Goal: Information Seeking & Learning: Understand process/instructions

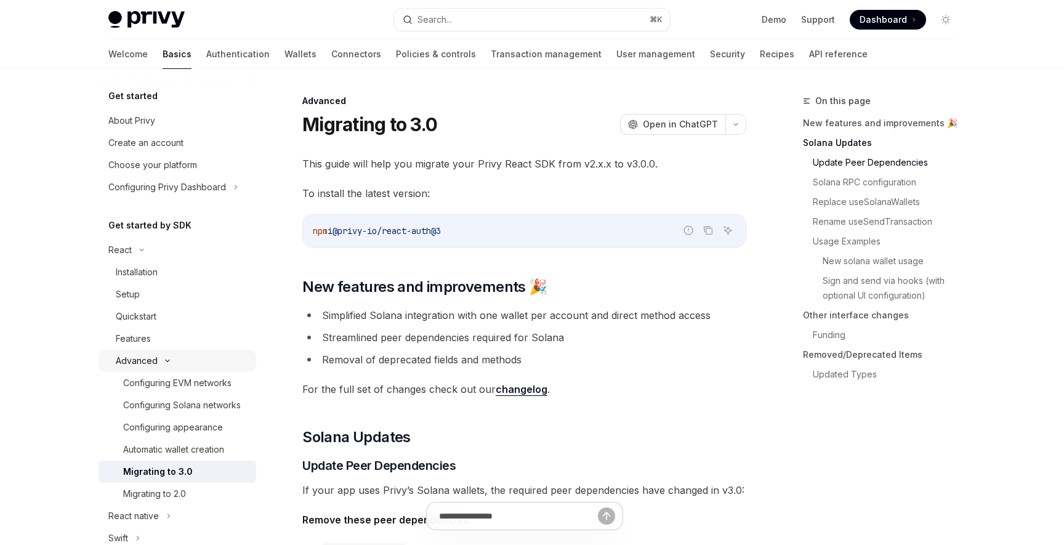
scroll to position [555, 0]
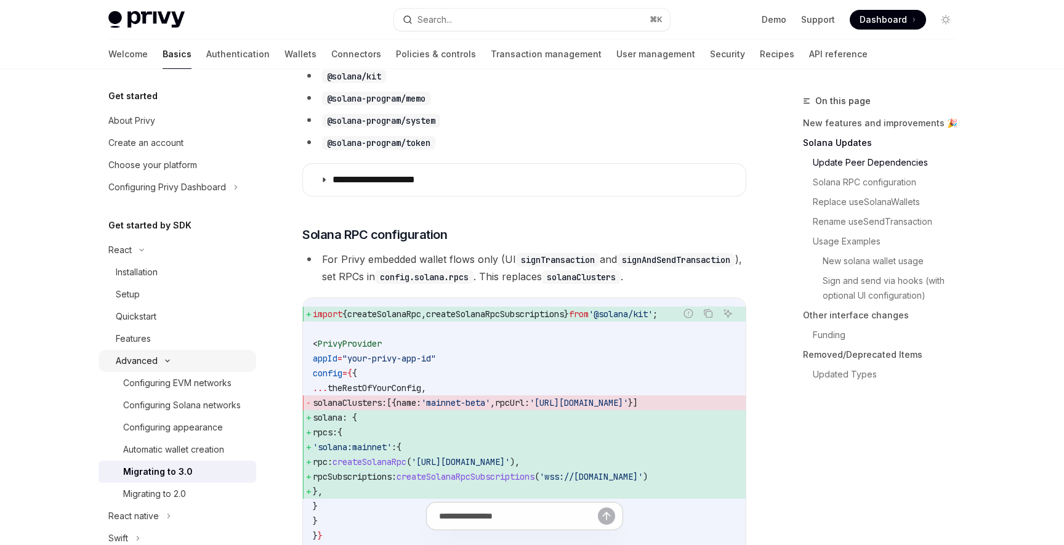
click at [157, 356] on div "Advanced" at bounding box center [177, 361] width 158 height 22
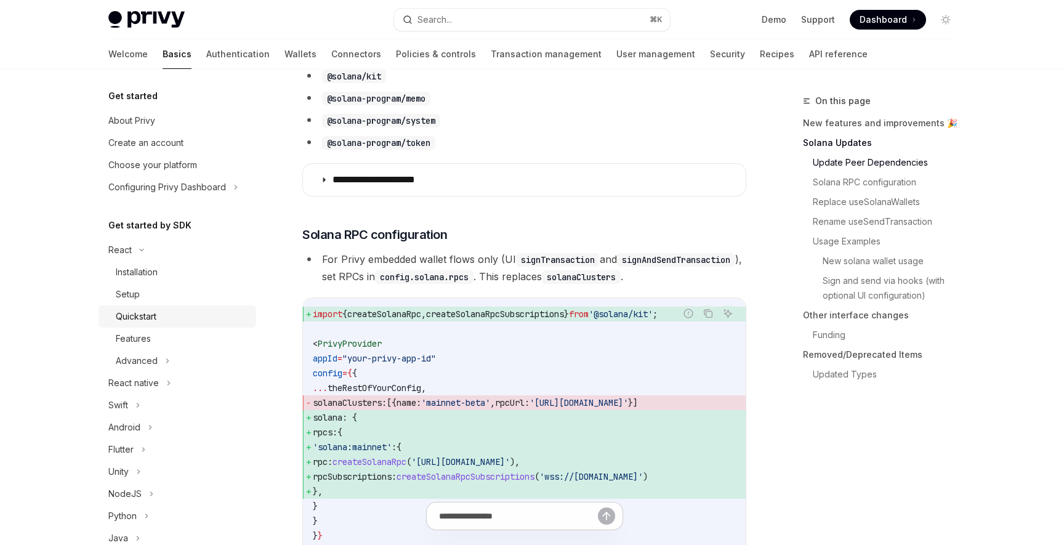
click at [137, 315] on div "Quickstart" at bounding box center [136, 316] width 41 height 15
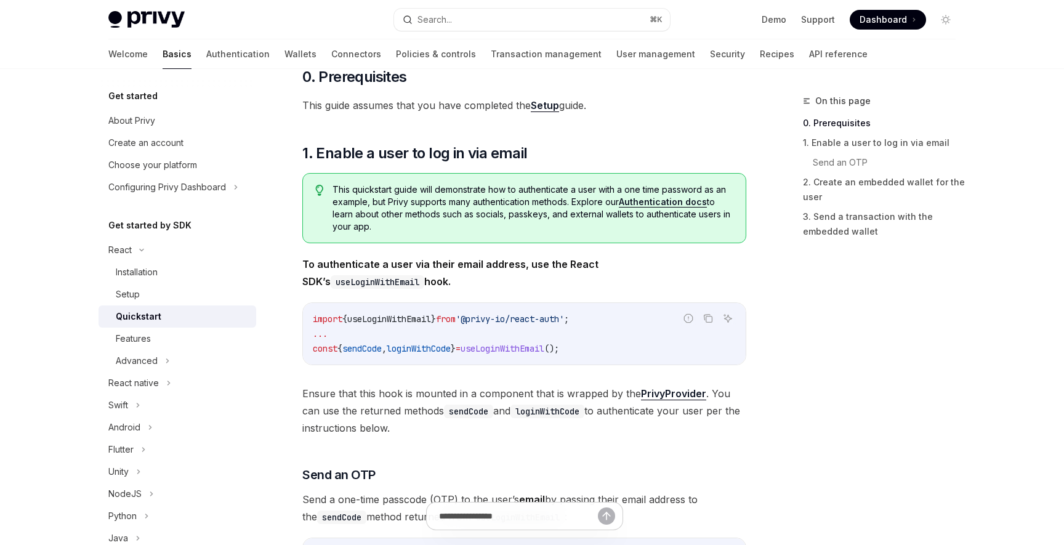
scroll to position [203, 0]
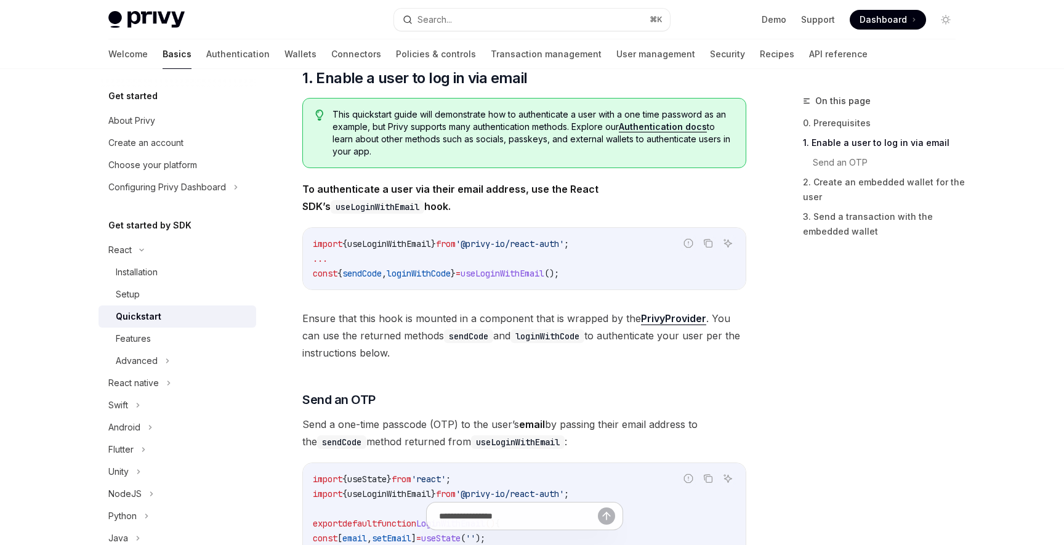
click at [243, 31] on div "Privy Docs home page Search... ⌘ K Demo Support Dashboard Dashboard Search..." at bounding box center [531, 19] width 847 height 39
click at [284, 55] on link "Wallets" at bounding box center [300, 54] width 32 height 30
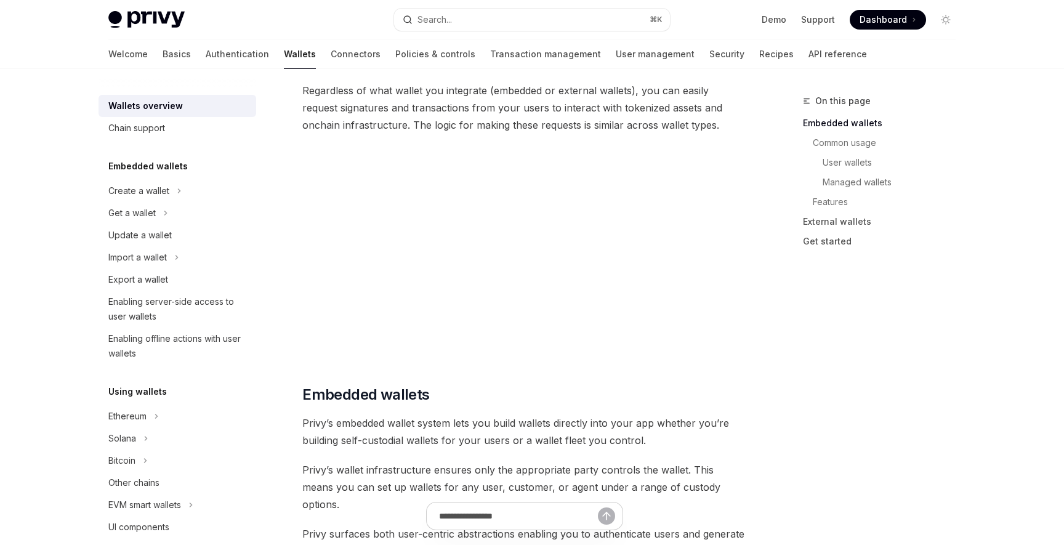
scroll to position [313, 0]
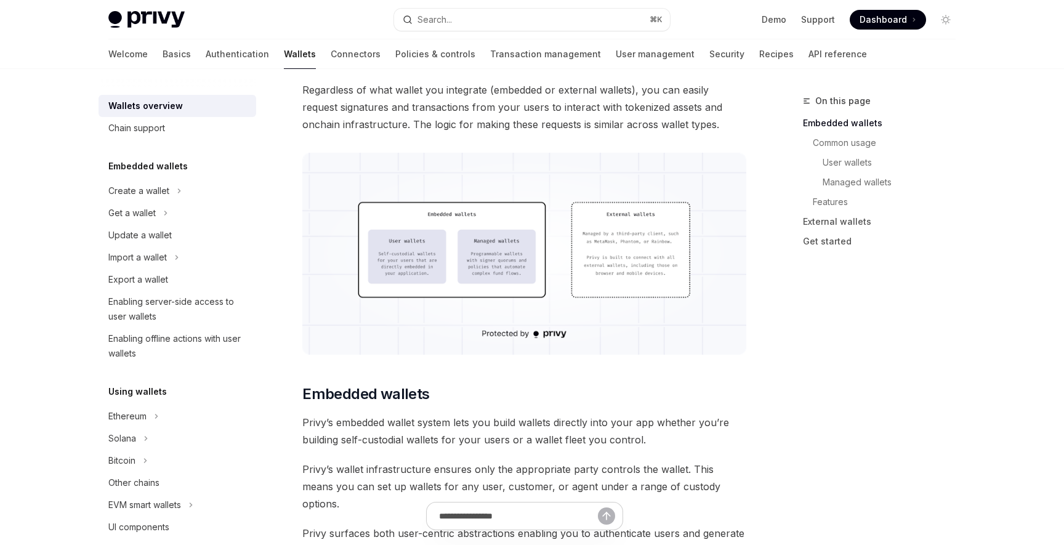
click at [513, 285] on img at bounding box center [524, 254] width 444 height 202
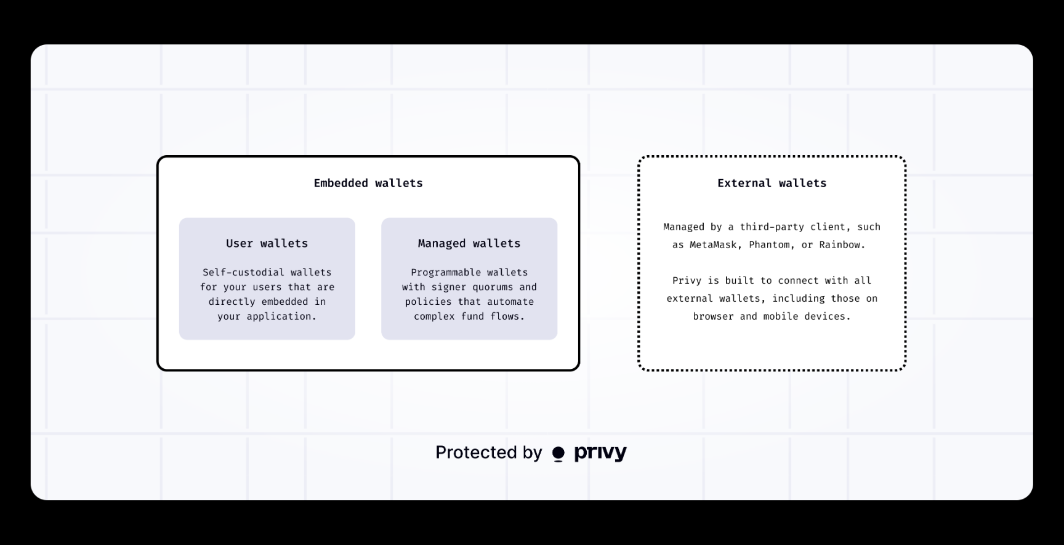
click at [792, 394] on img at bounding box center [532, 272] width 1002 height 455
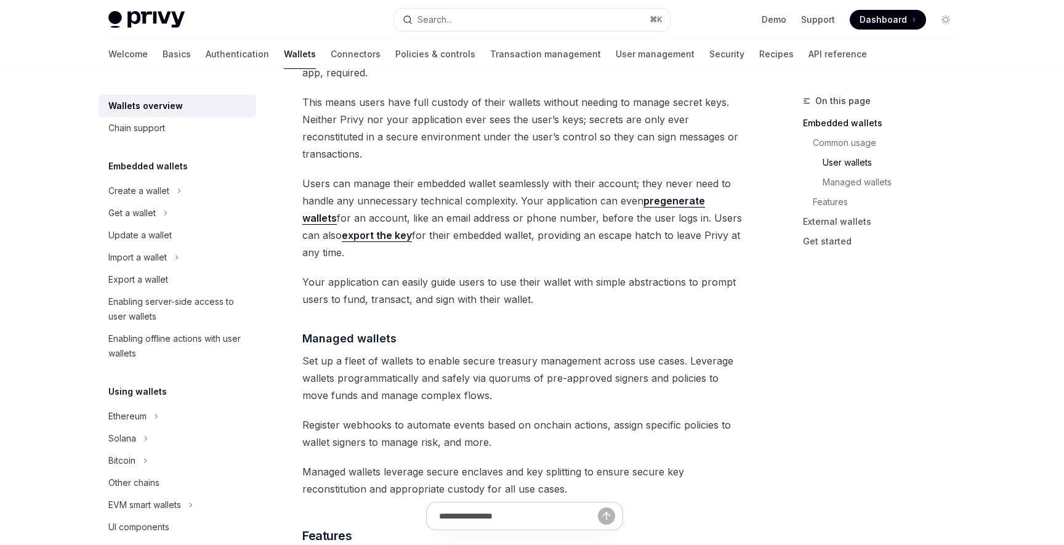
scroll to position [954, 0]
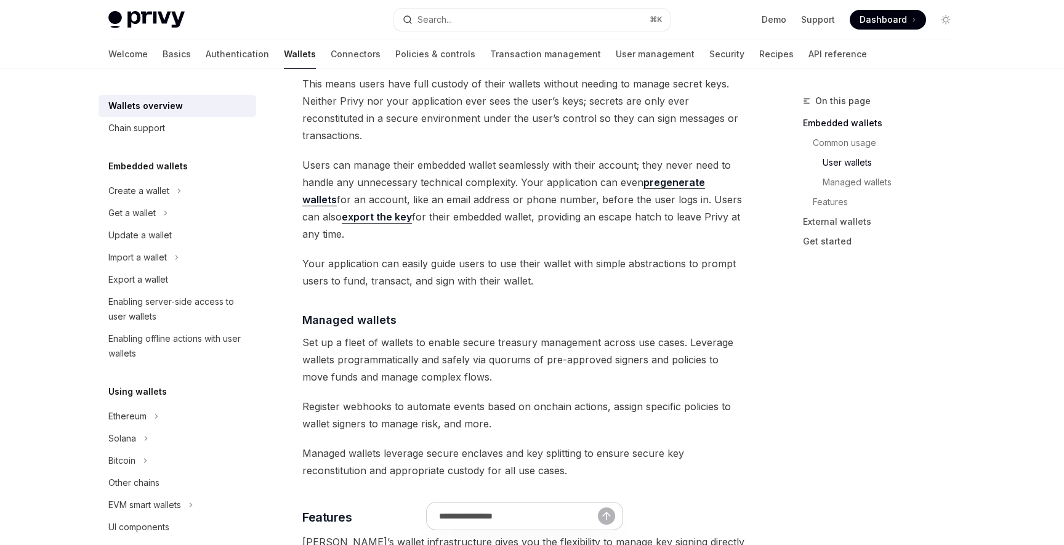
click at [689, 176] on link "pregenerate wallets" at bounding box center [503, 191] width 403 height 30
type textarea "*"
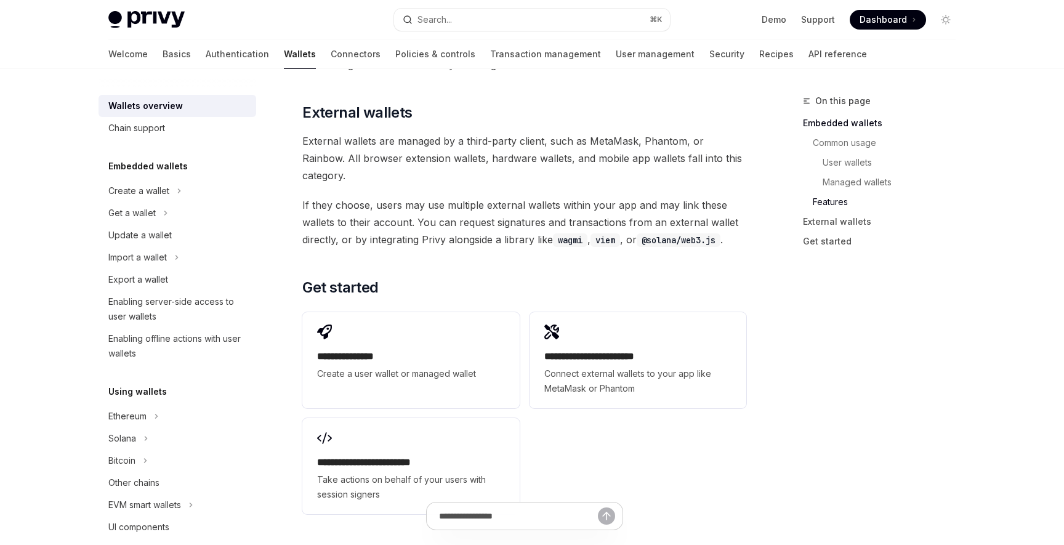
scroll to position [1836, 0]
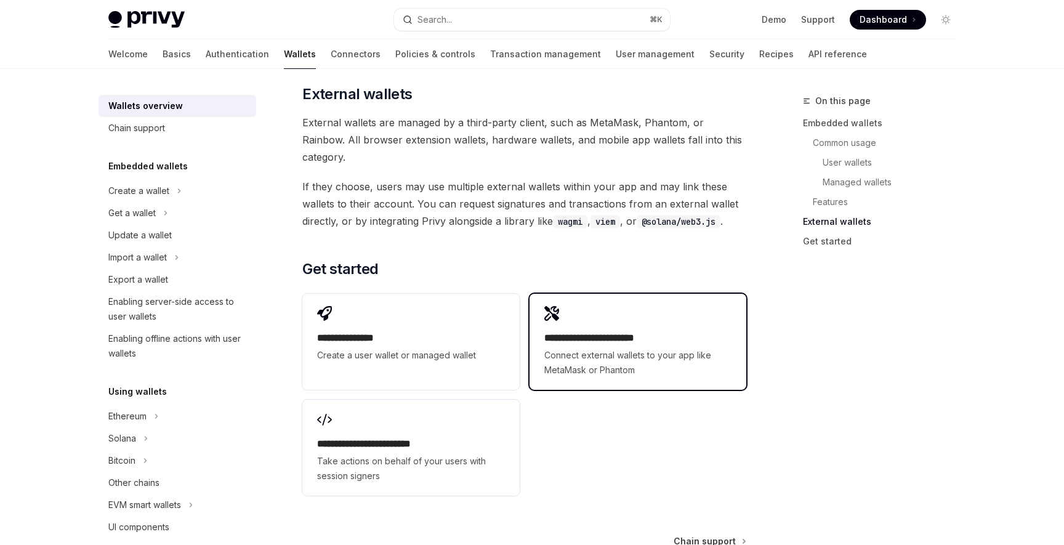
click at [628, 331] on h2 "**********" at bounding box center [637, 338] width 187 height 15
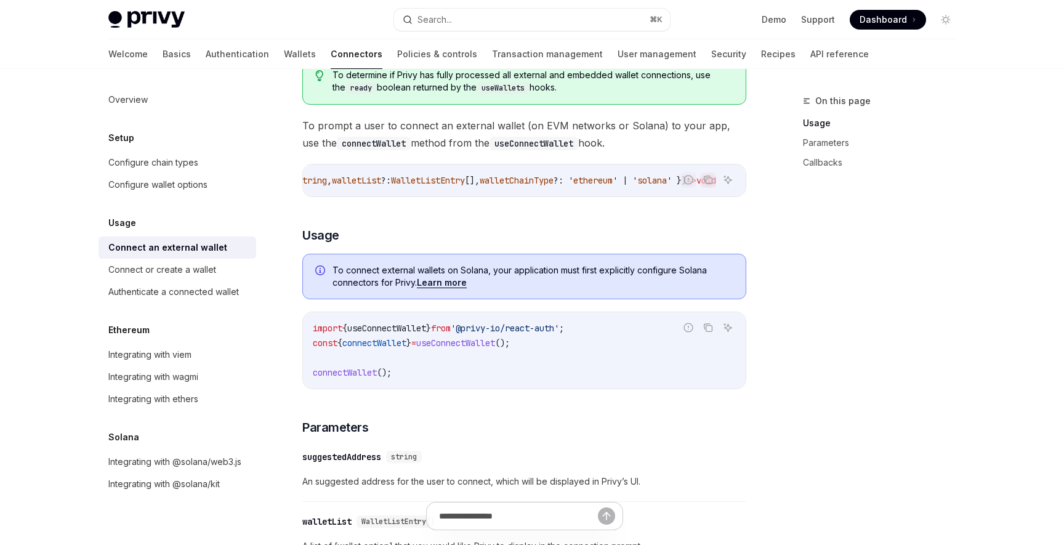
scroll to position [0, 274]
click at [516, 180] on span "walletChainType" at bounding box center [516, 180] width 74 height 11
copy span "walletChainType"
click at [641, 183] on span "solana" at bounding box center [652, 180] width 30 height 11
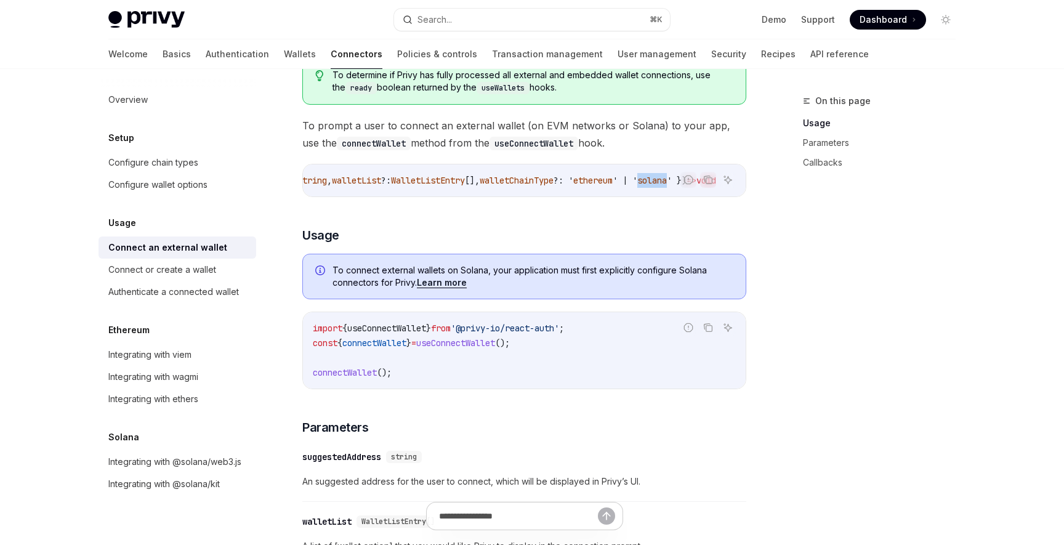
click at [641, 183] on span "solana" at bounding box center [652, 180] width 30 height 11
copy span "solana"
click at [502, 176] on span "walletChainType" at bounding box center [516, 180] width 74 height 11
copy span "walletChainType"
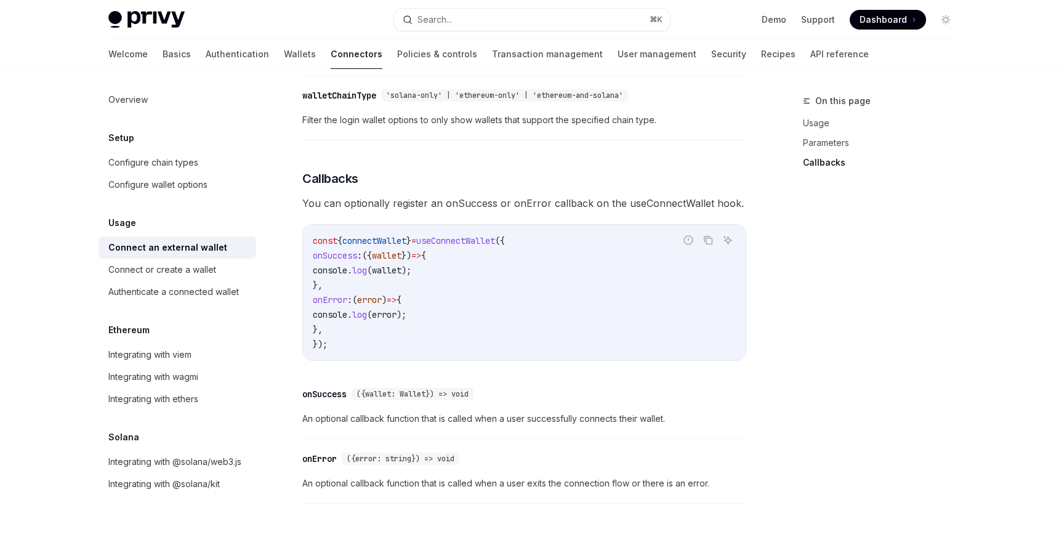
scroll to position [751, 0]
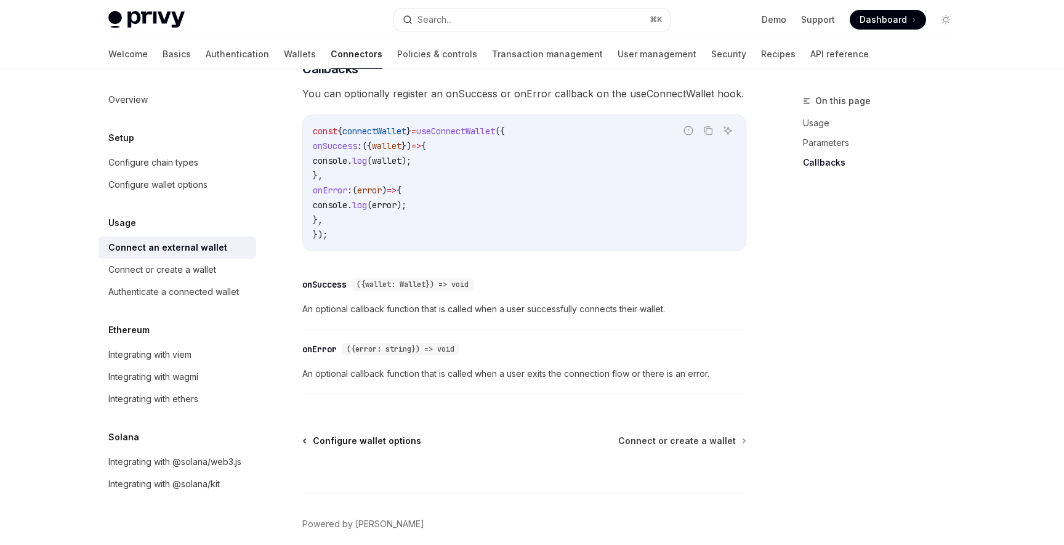
click at [393, 445] on span "Configure wallet options" at bounding box center [367, 441] width 108 height 12
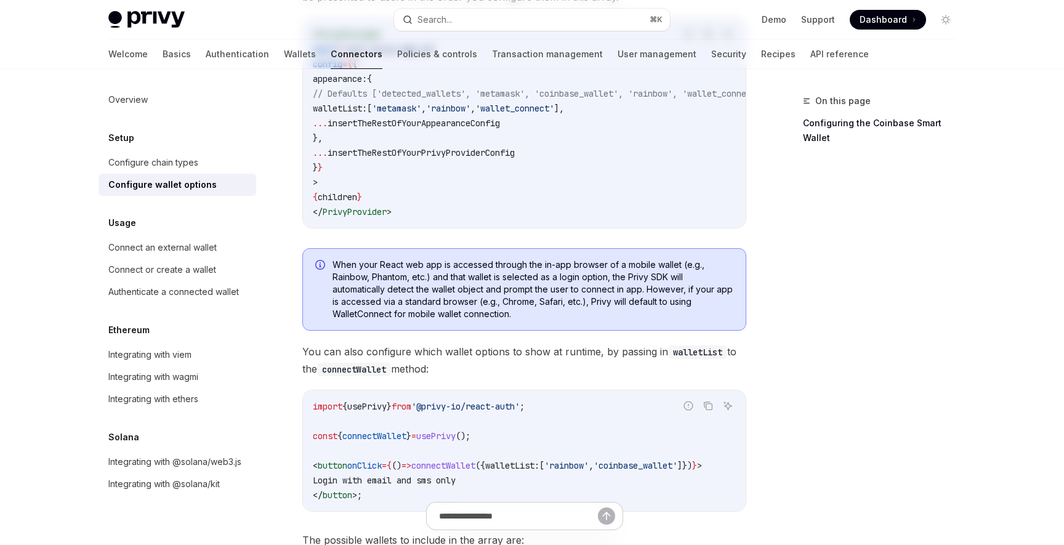
scroll to position [297, 0]
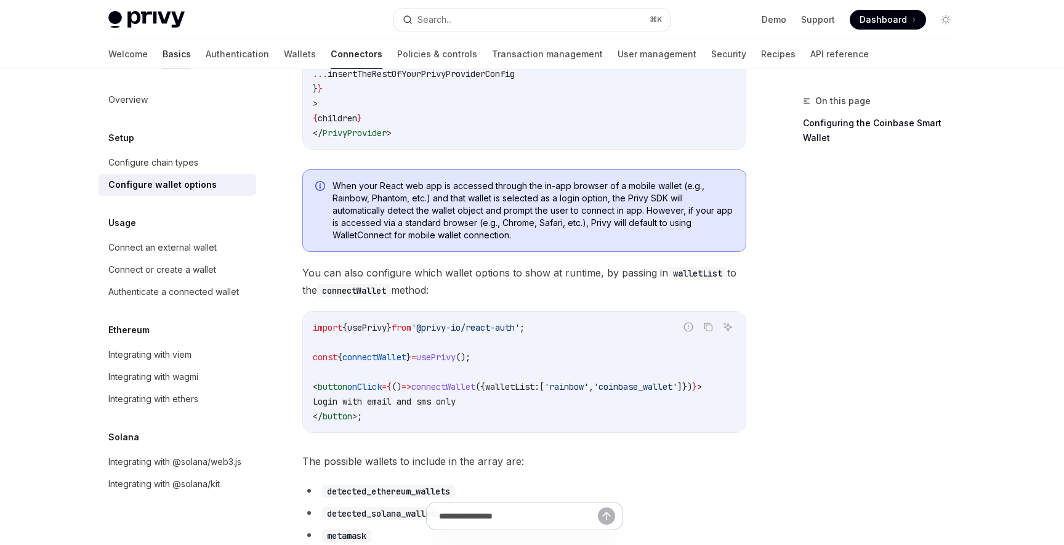
click at [162, 59] on link "Basics" at bounding box center [176, 54] width 28 height 30
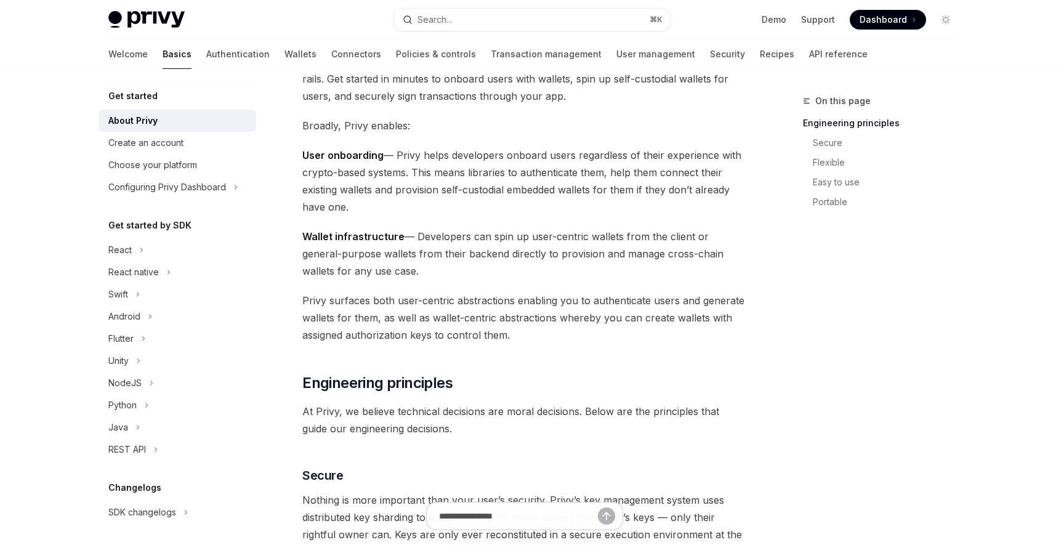
scroll to position [135, 0]
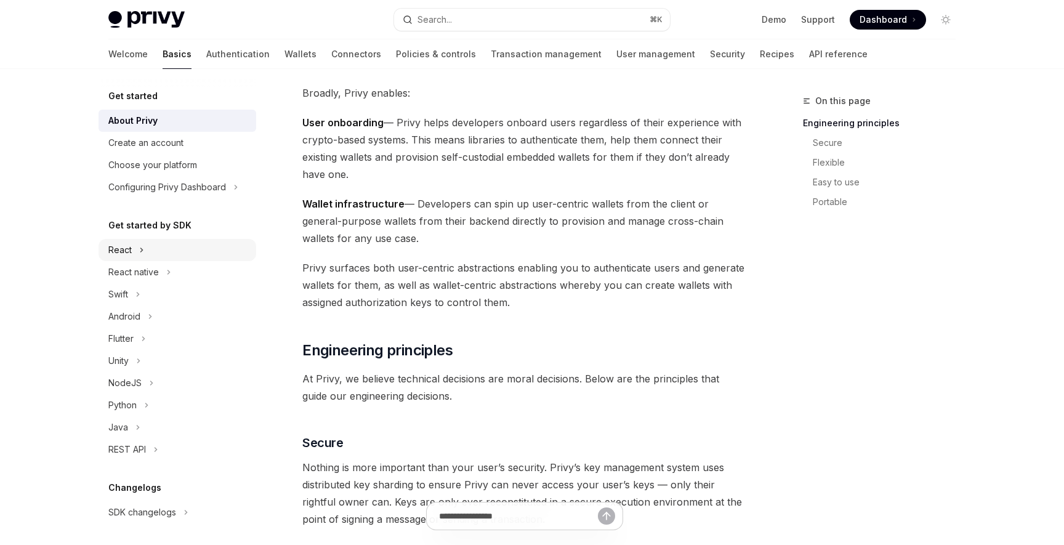
click at [132, 259] on div "React" at bounding box center [177, 250] width 158 height 22
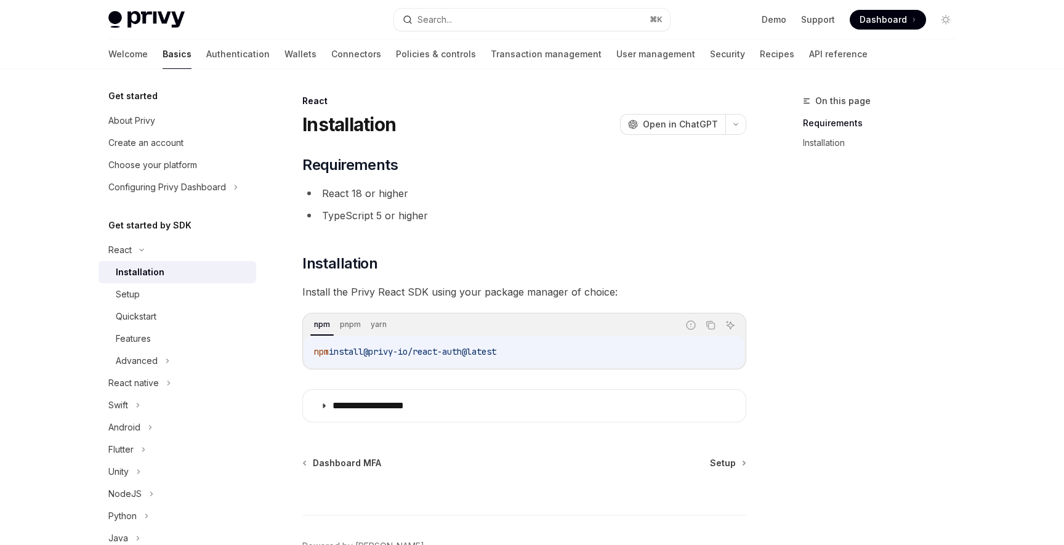
scroll to position [10, 0]
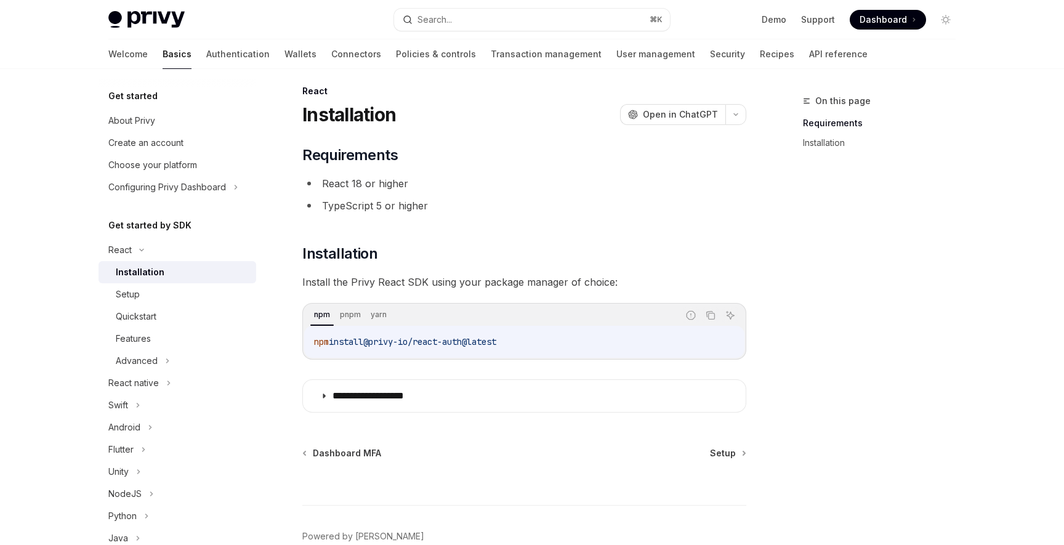
click at [534, 347] on code "npm install @privy-io/react-auth@latest" at bounding box center [524, 341] width 420 height 15
drag, startPoint x: 531, startPoint y: 336, endPoint x: 313, endPoint y: 345, distance: 218.7
click at [313, 345] on div "npm install @privy-io/react-auth@latest" at bounding box center [524, 342] width 440 height 32
copy span "npm install @privy-io/react-auth@latest"
click at [437, 231] on div "**********" at bounding box center [524, 278] width 444 height 267
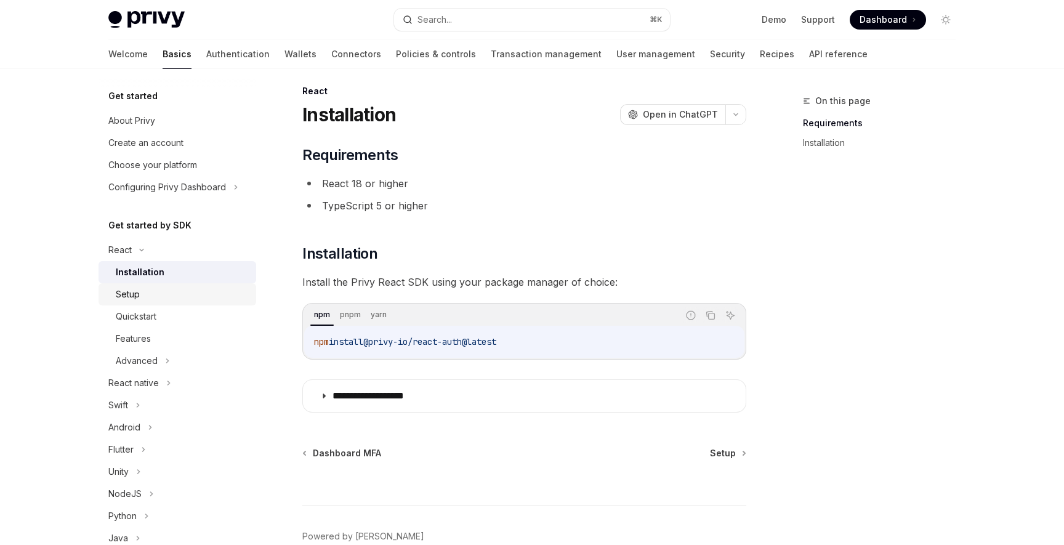
click at [145, 293] on div "Setup" at bounding box center [182, 294] width 133 height 15
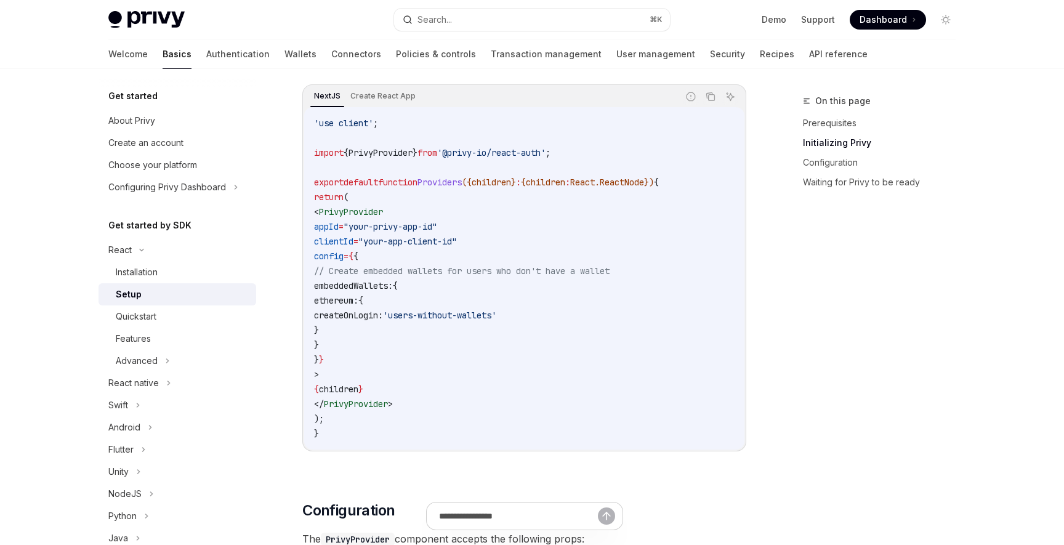
scroll to position [425, 0]
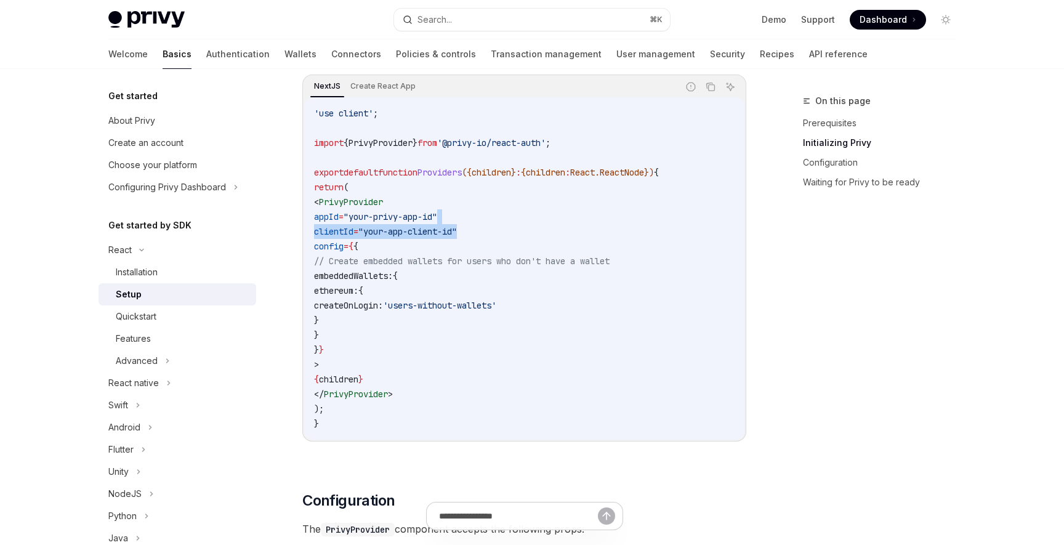
drag, startPoint x: 499, startPoint y: 233, endPoint x: 494, endPoint y: 219, distance: 15.0
click at [494, 219] on code "'use client' ; import { PrivyProvider } from '@privy-io/react-auth' ; export de…" at bounding box center [524, 268] width 420 height 325
copy code "clientId = "your-app-client-id""
click at [507, 263] on span "// Create embedded wallets for users who don't have a wallet" at bounding box center [461, 260] width 295 height 11
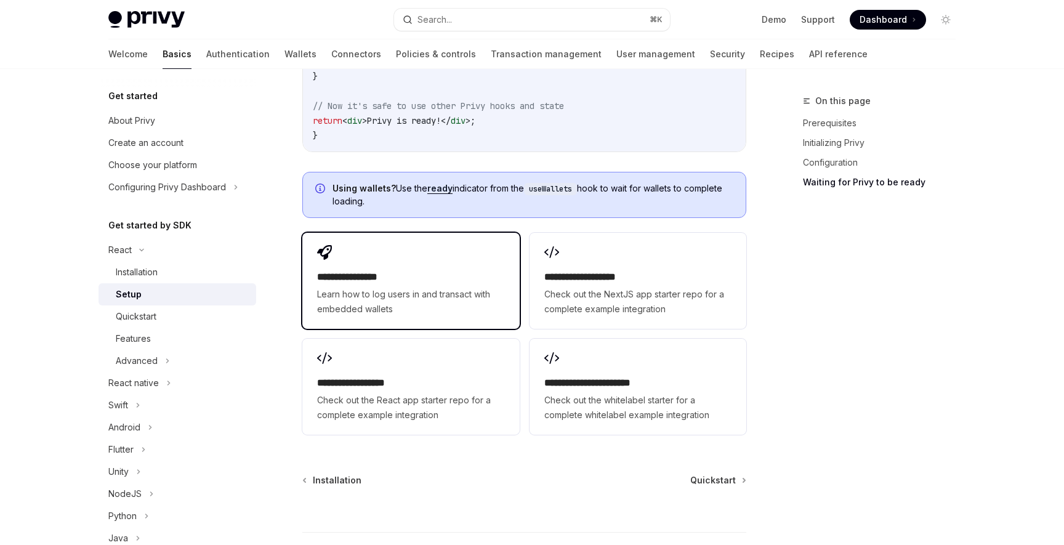
scroll to position [1514, 0]
click at [175, 323] on div "Quickstart" at bounding box center [182, 316] width 133 height 15
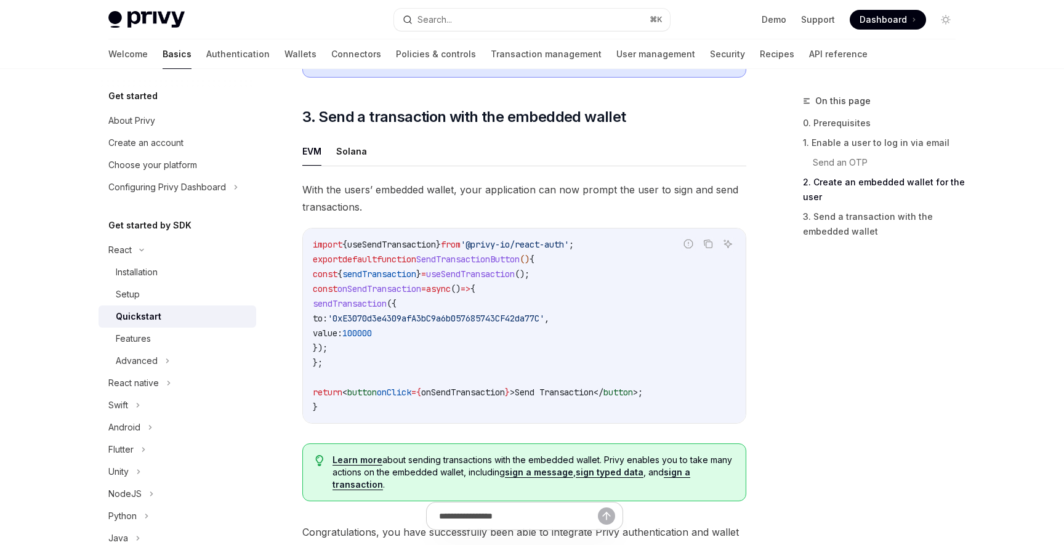
scroll to position [1048, 0]
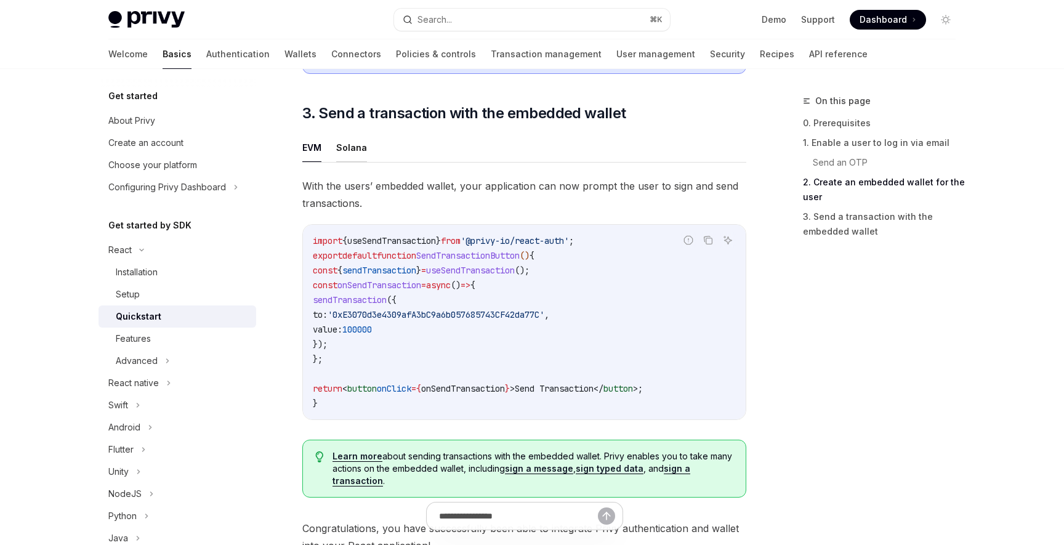
click at [348, 146] on button "Solana" at bounding box center [351, 147] width 31 height 29
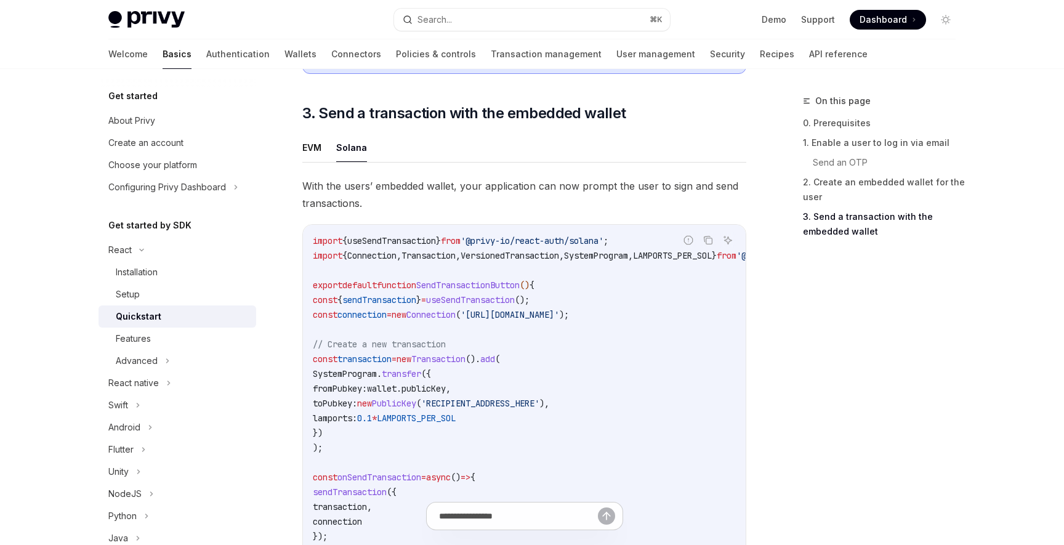
scroll to position [1072, 0]
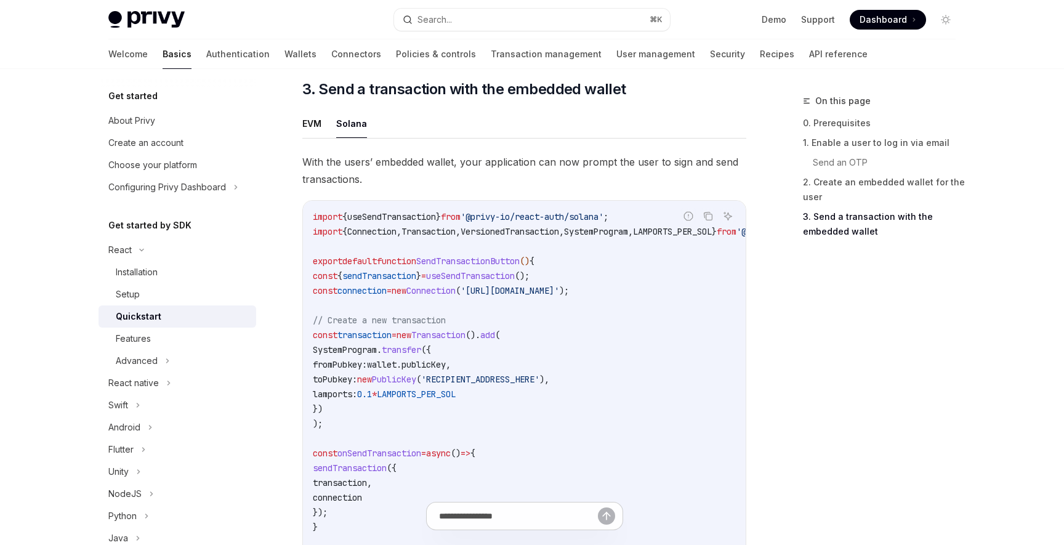
click at [508, 293] on span "'[URL][DOMAIN_NAME]'" at bounding box center [509, 290] width 98 height 11
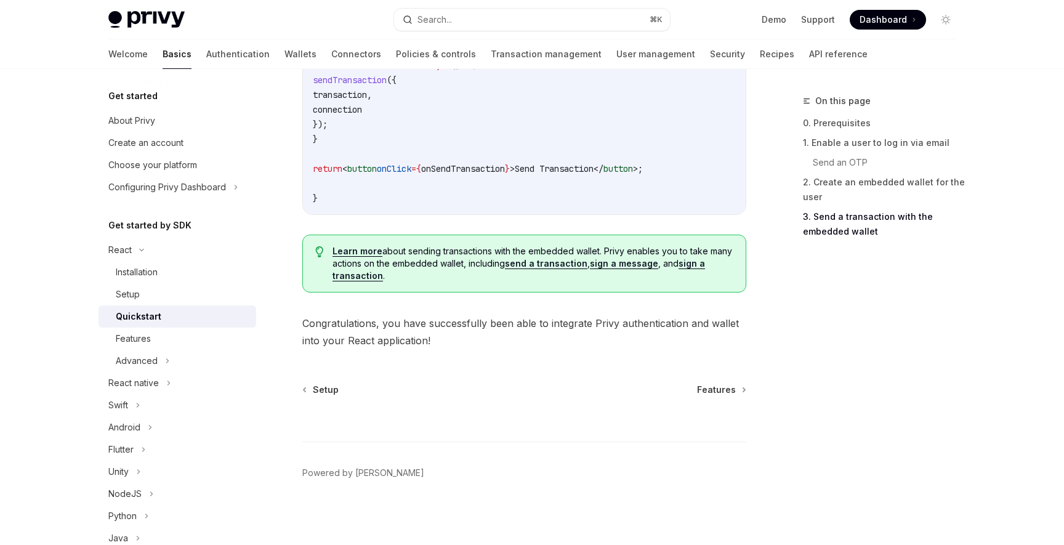
scroll to position [1472, 0]
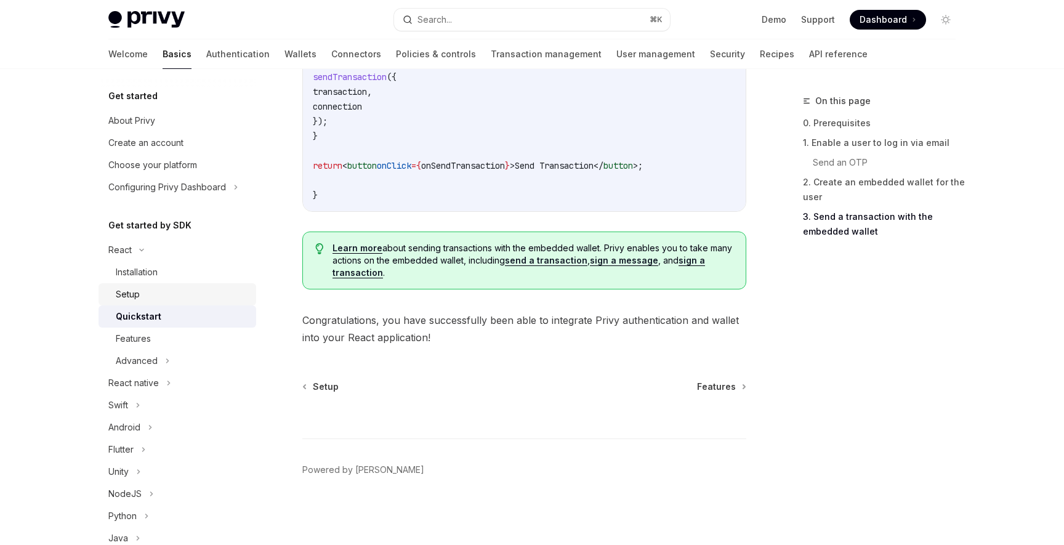
click at [182, 289] on div "Setup" at bounding box center [182, 294] width 133 height 15
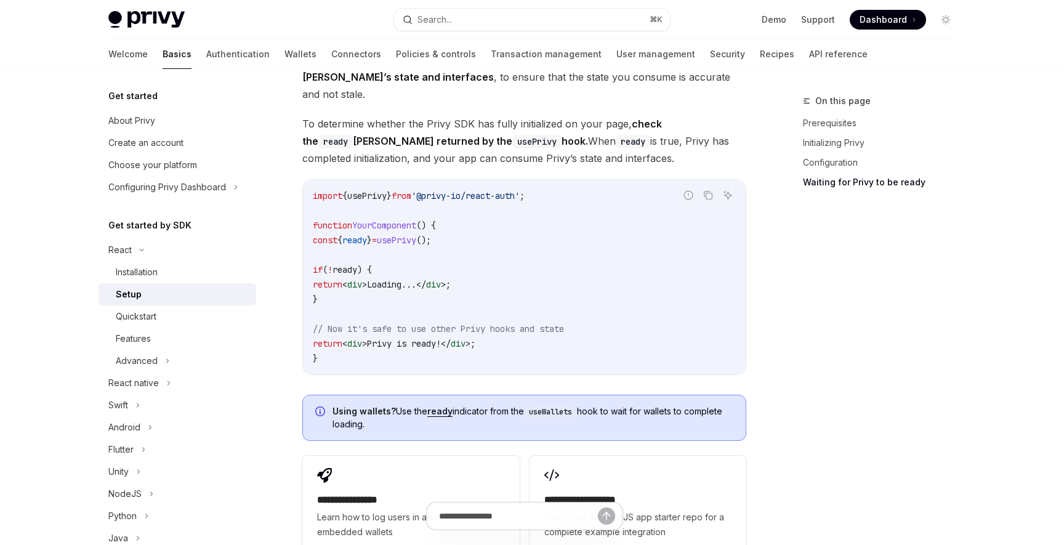
scroll to position [1589, 0]
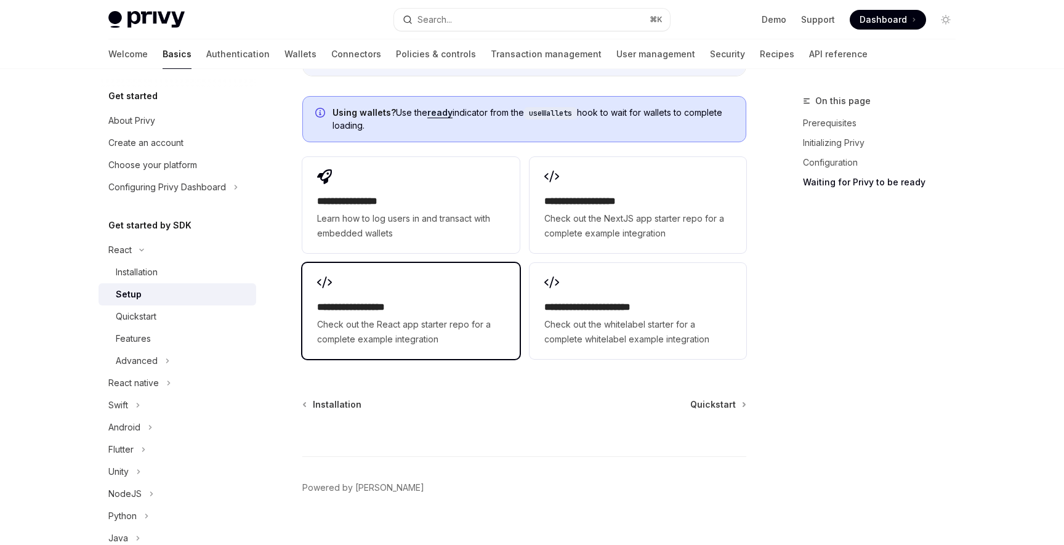
click at [465, 317] on span "Check out the React app starter repo for a complete example integration" at bounding box center [410, 332] width 187 height 30
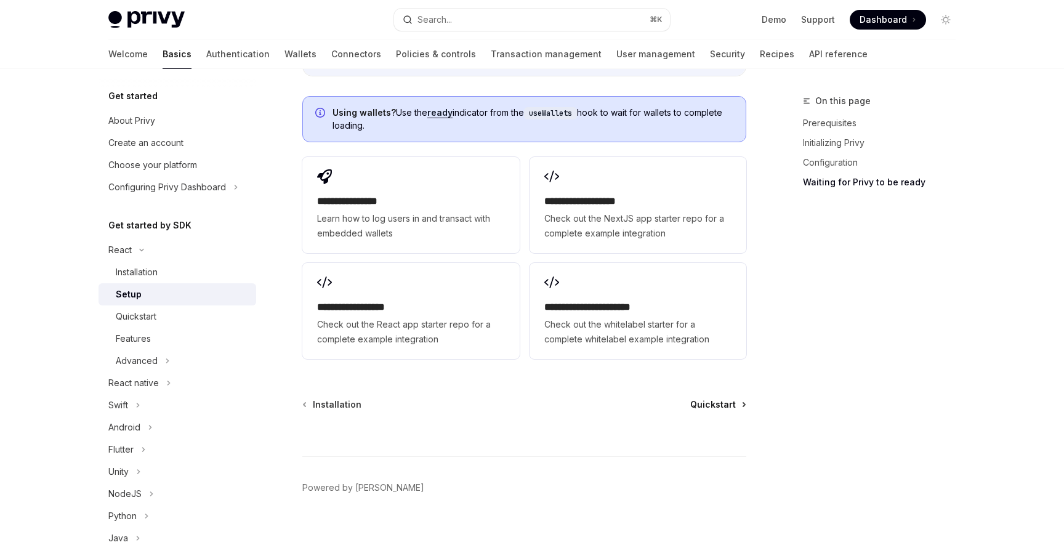
click at [715, 398] on span "Quickstart" at bounding box center [713, 404] width 46 height 12
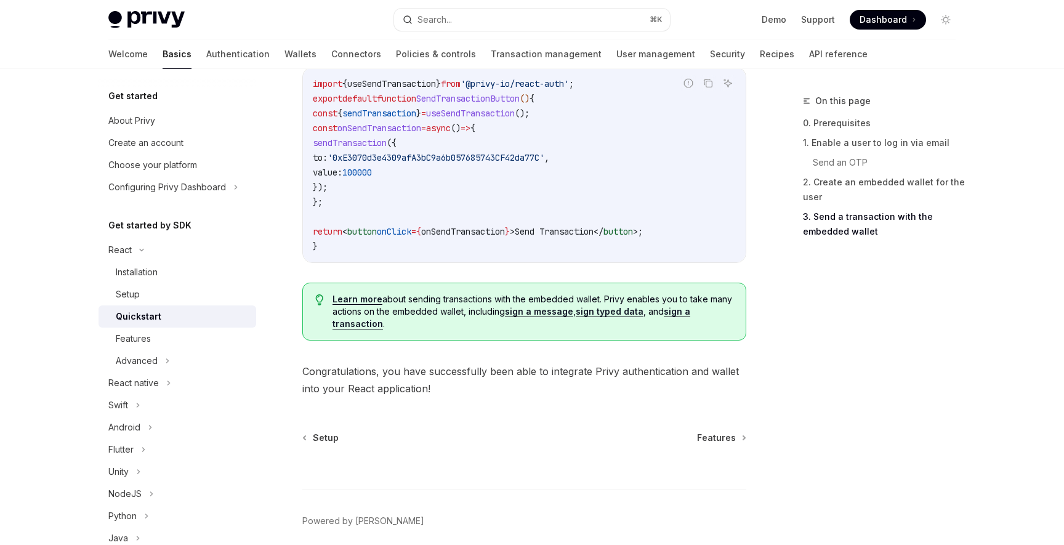
scroll to position [1261, 0]
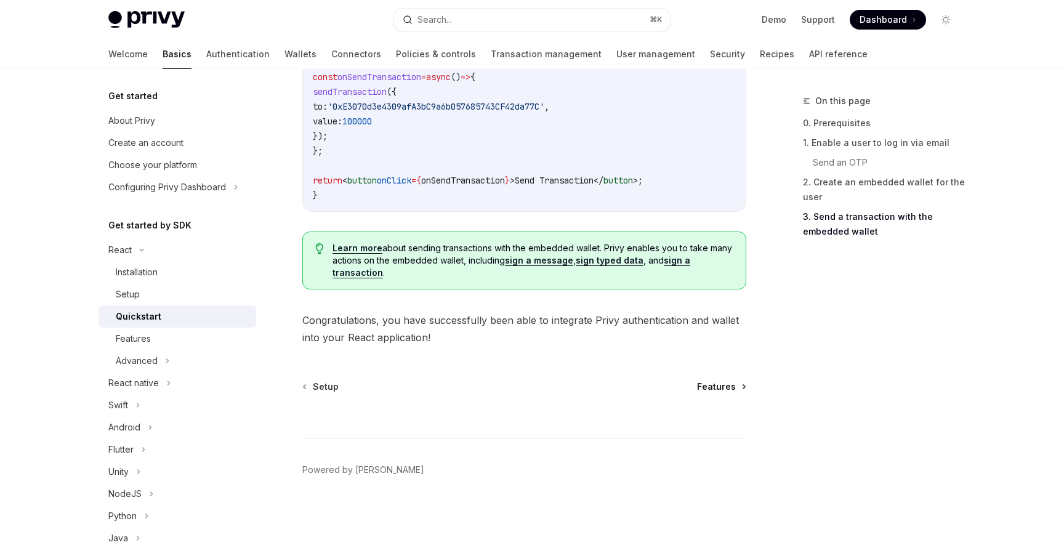
click at [737, 391] on link "Features" at bounding box center [721, 386] width 48 height 12
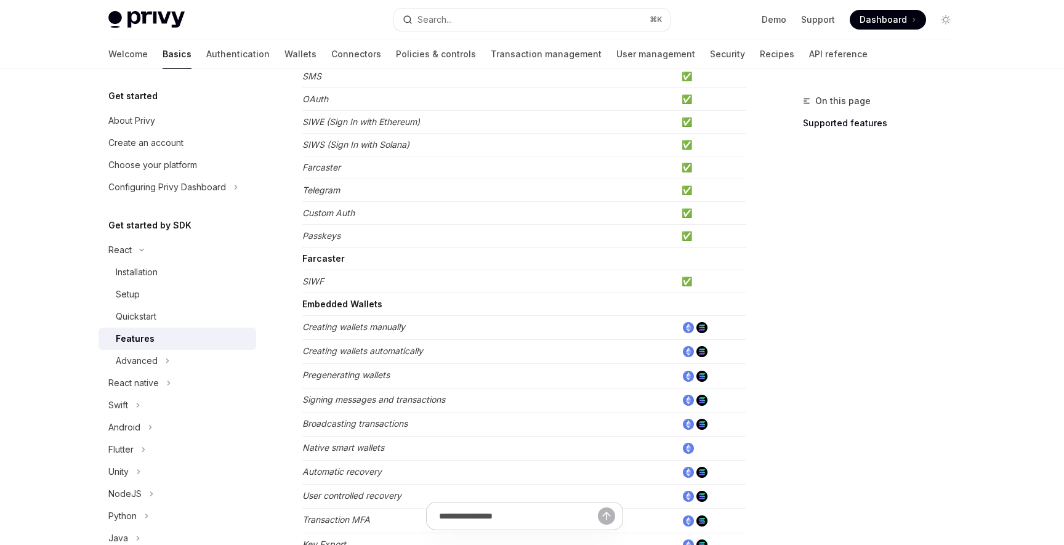
scroll to position [193, 0]
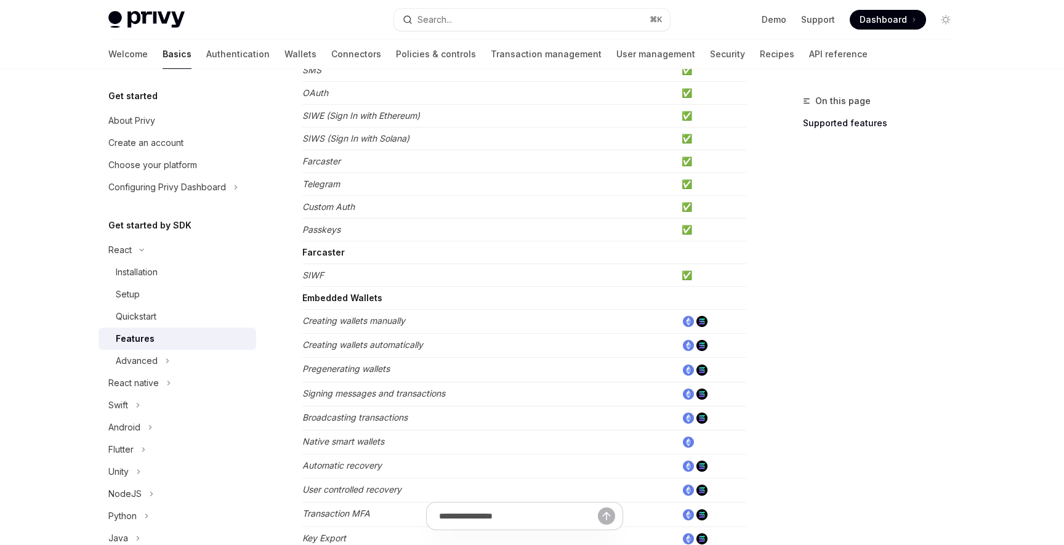
click at [388, 303] on td "Embedded Wallets" at bounding box center [489, 298] width 374 height 23
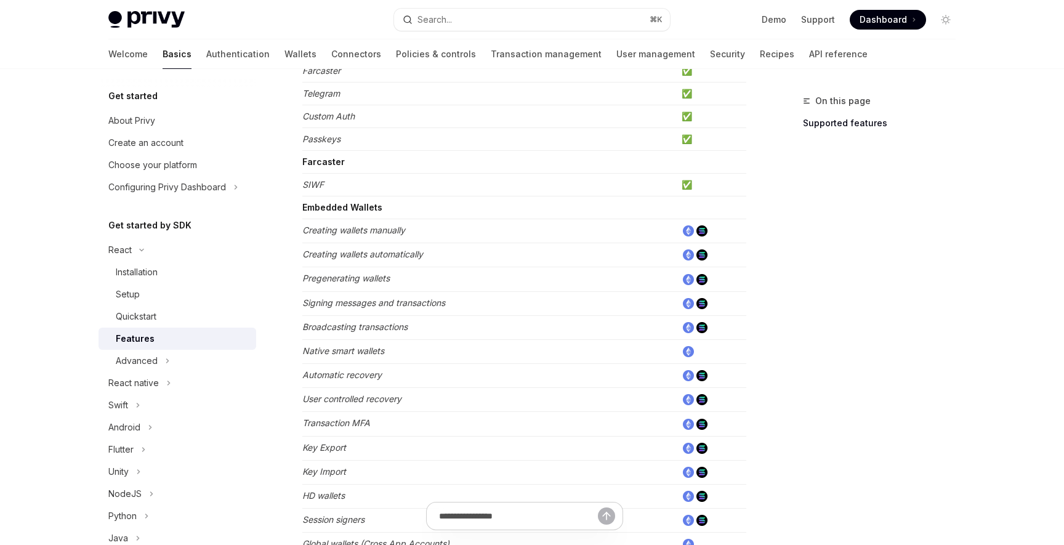
scroll to position [285, 0]
click at [358, 253] on em "Creating wallets automatically" at bounding box center [362, 252] width 121 height 10
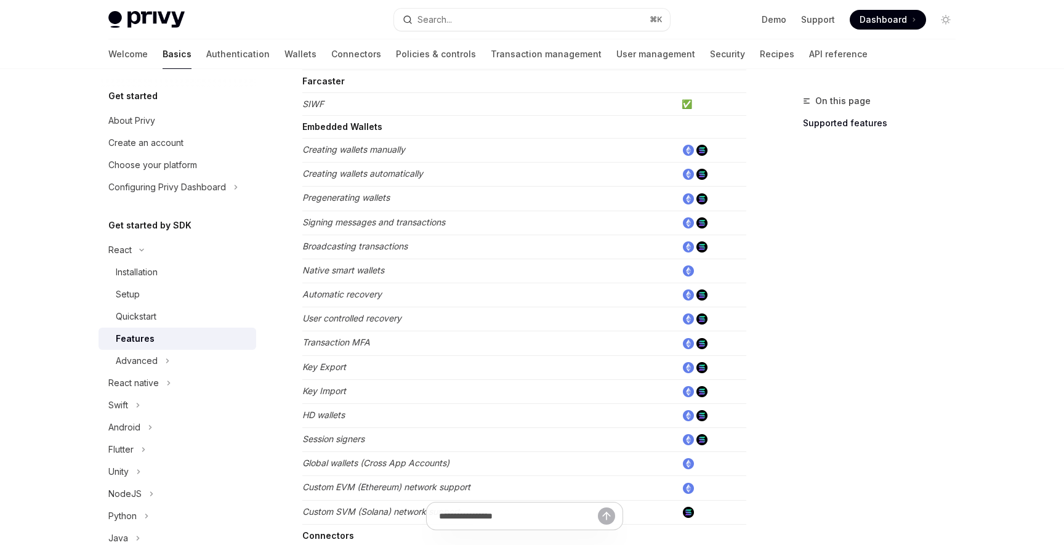
scroll to position [375, 0]
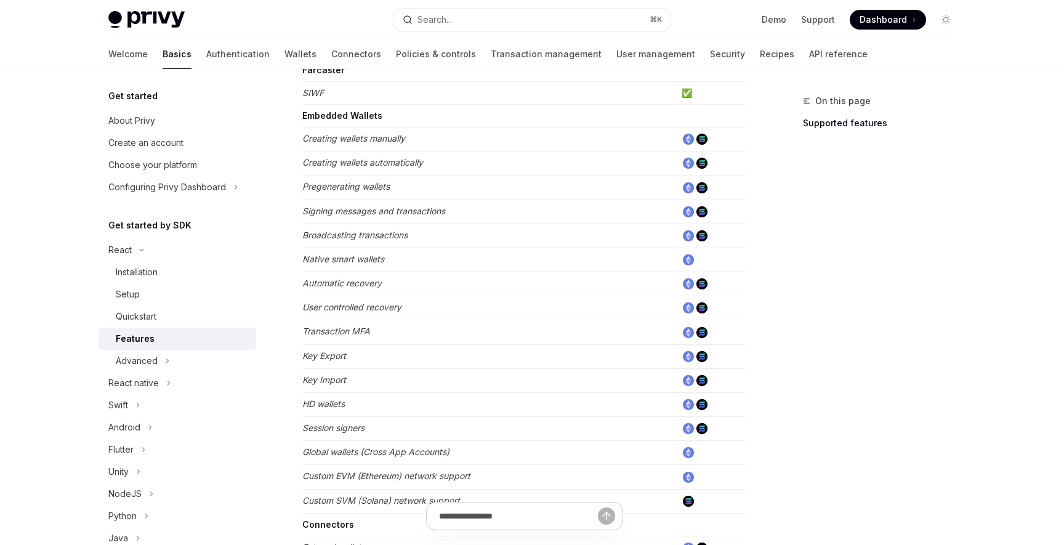
click at [704, 140] on img at bounding box center [701, 139] width 11 height 11
click at [388, 138] on em "Creating wallets manually" at bounding box center [353, 138] width 103 height 10
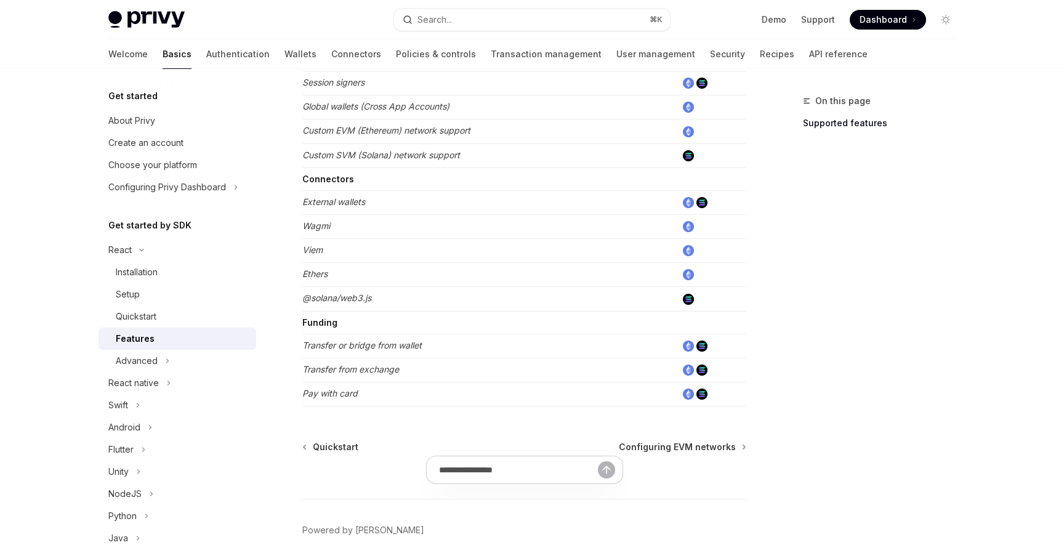
scroll to position [781, 0]
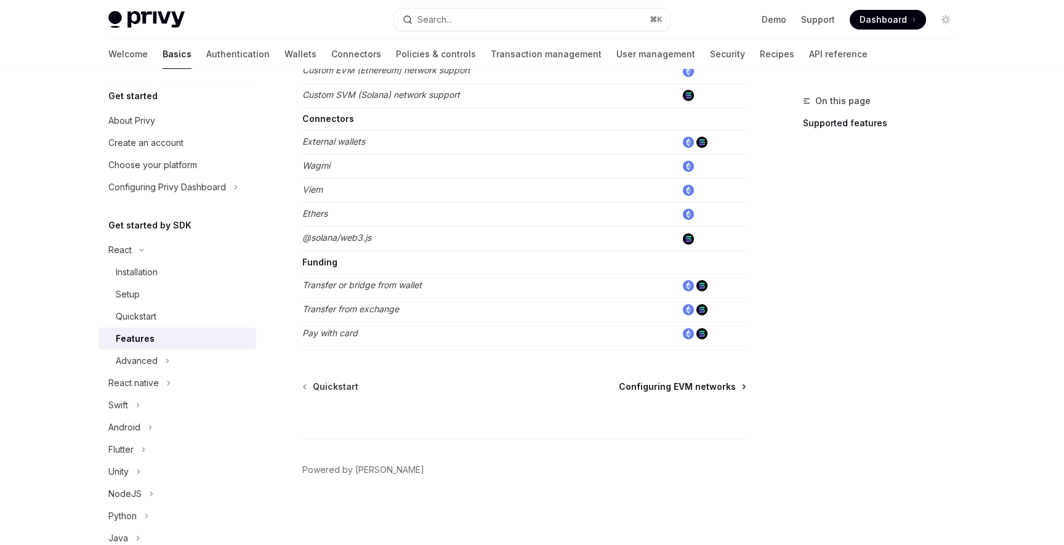
click at [669, 387] on span "Configuring EVM networks" at bounding box center [677, 386] width 117 height 12
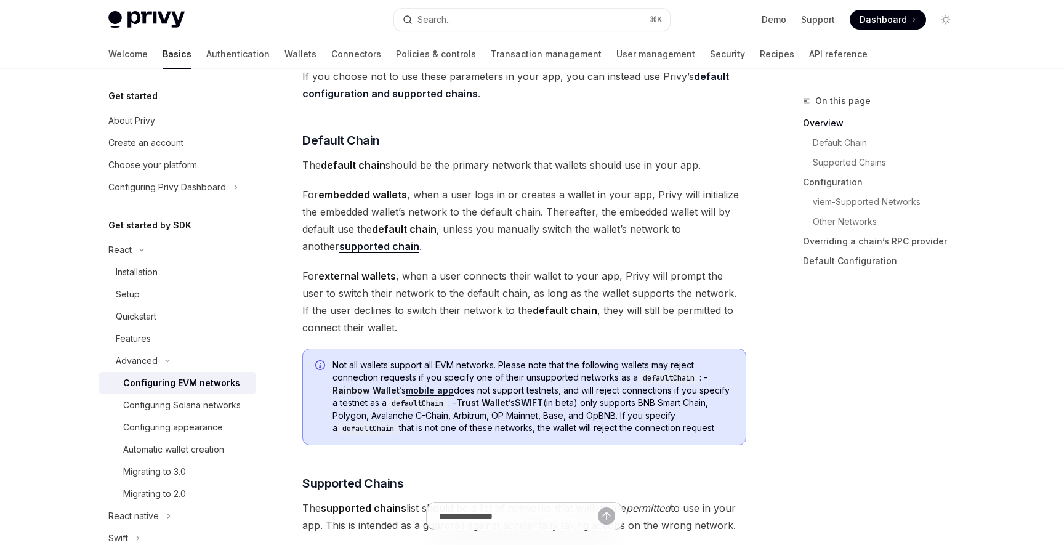
scroll to position [383, 0]
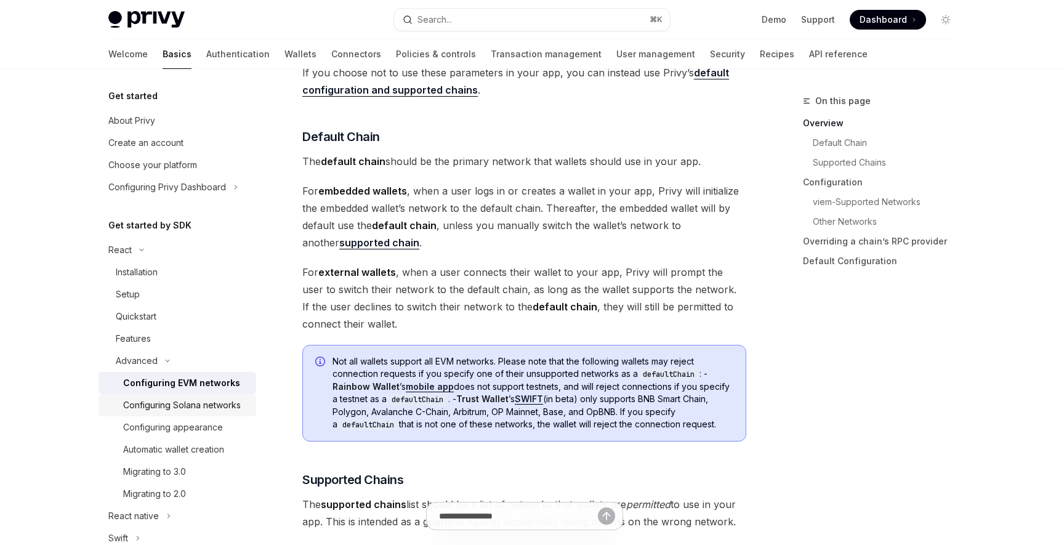
click at [228, 401] on div "Configuring Solana networks" at bounding box center [182, 405] width 118 height 15
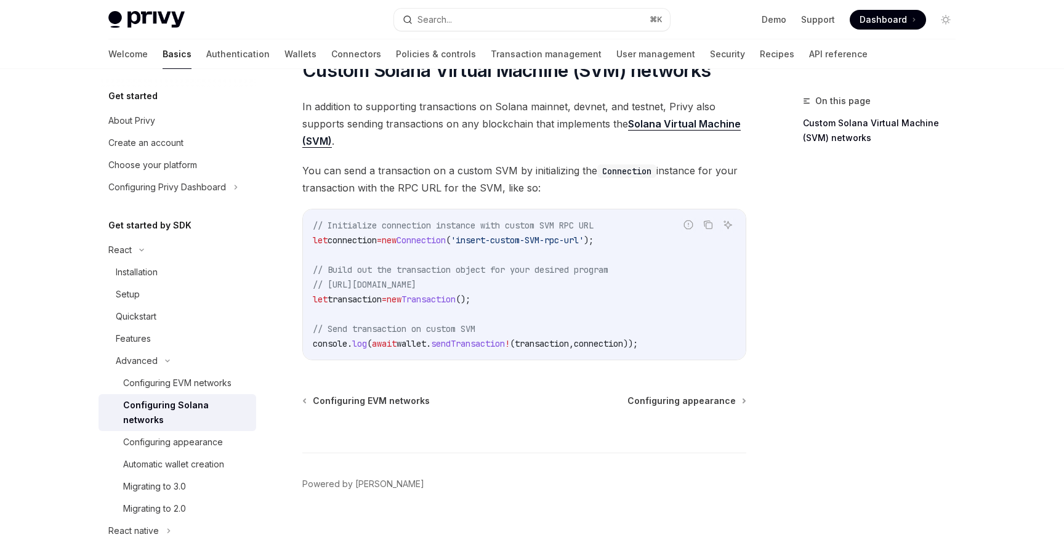
scroll to position [620, 0]
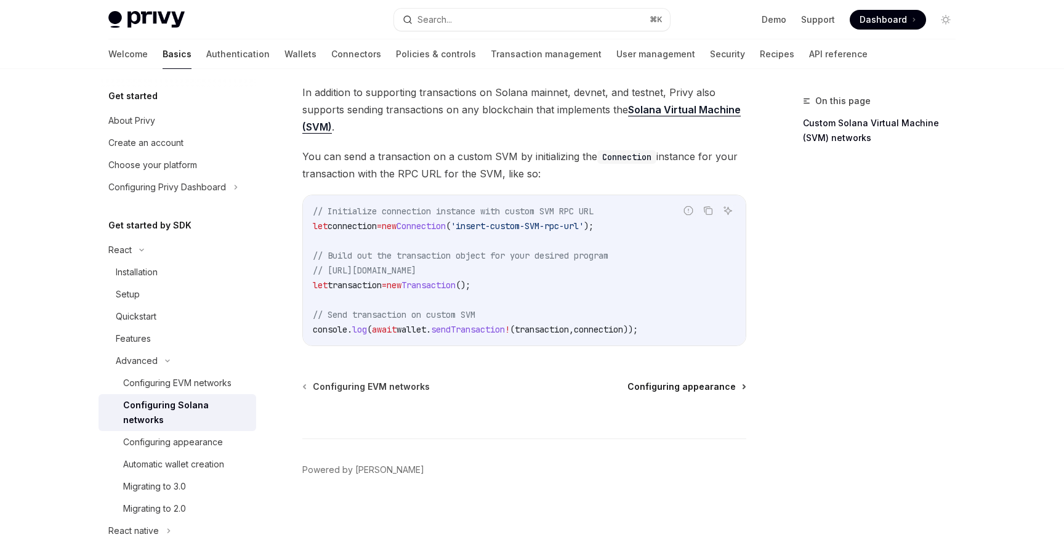
click at [683, 387] on span "Configuring appearance" at bounding box center [681, 386] width 108 height 12
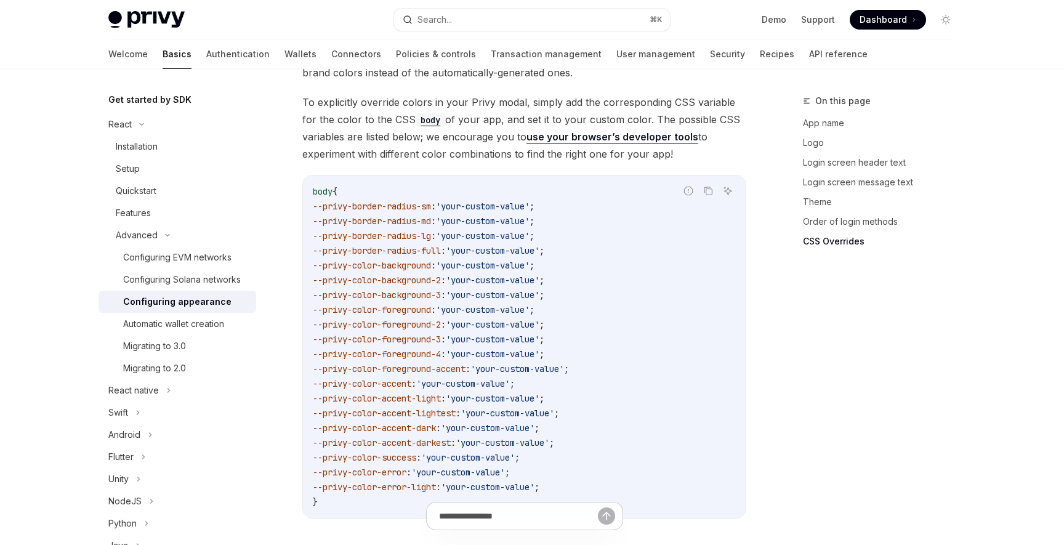
scroll to position [3145, 0]
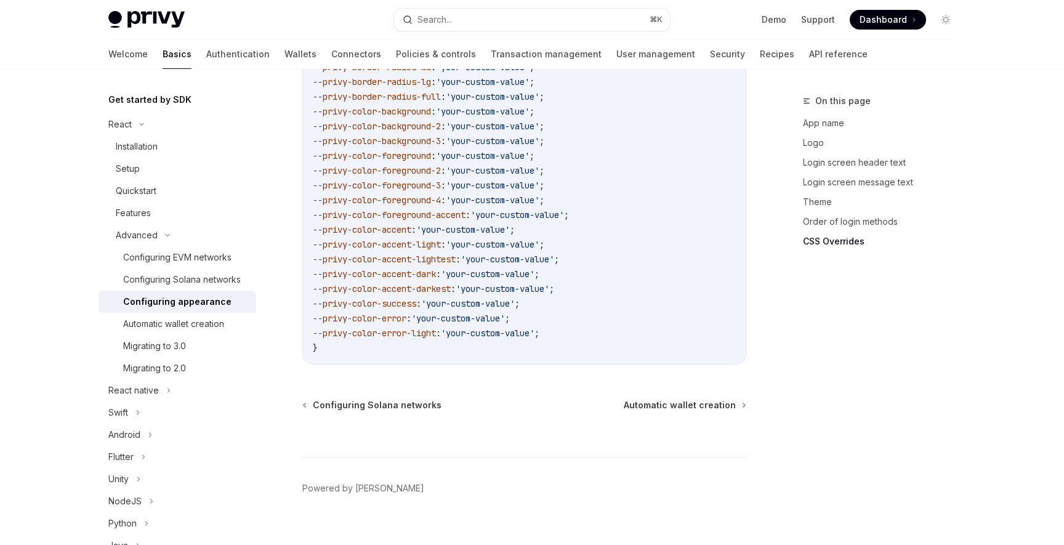
click at [709, 411] on div at bounding box center [524, 434] width 444 height 46
click at [702, 399] on span "Automatic wallet creation" at bounding box center [680, 405] width 112 height 12
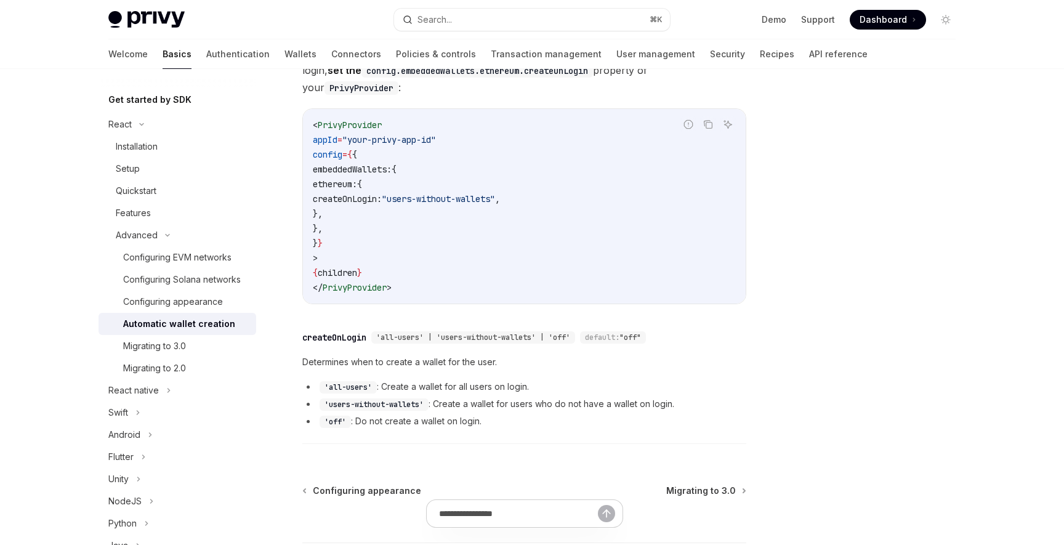
scroll to position [424, 0]
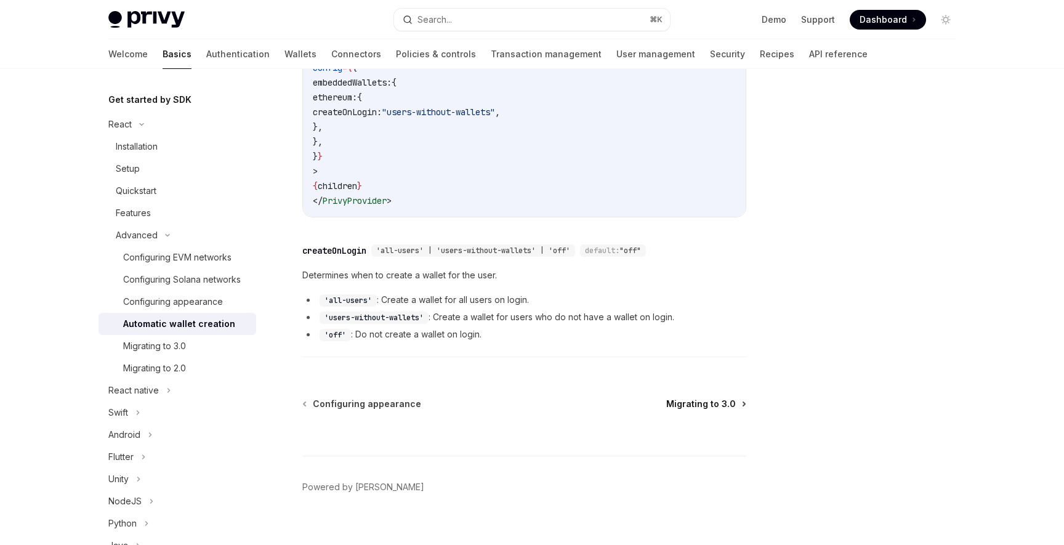
click at [706, 398] on span "Migrating to 3.0" at bounding box center [701, 404] width 70 height 12
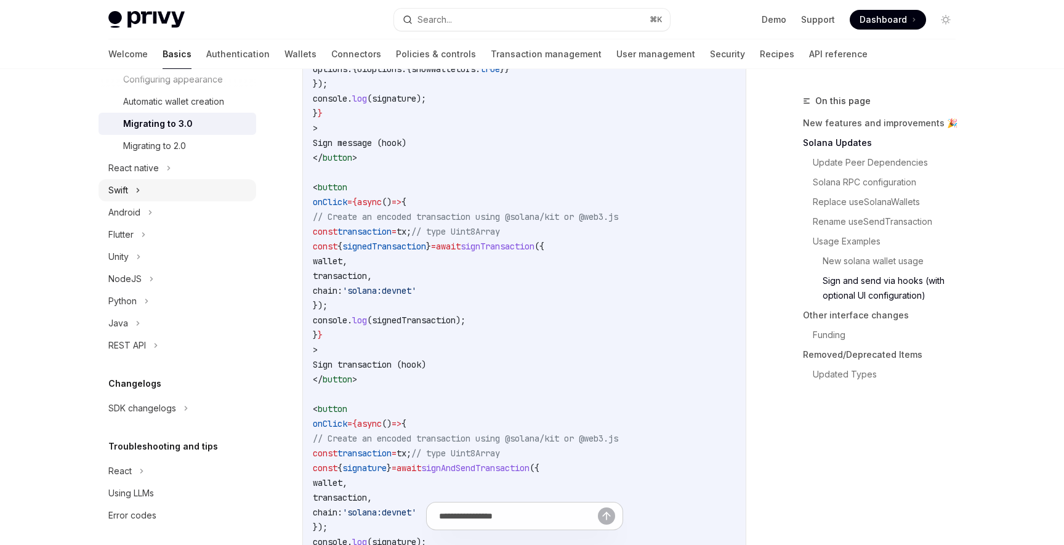
scroll to position [354, 0]
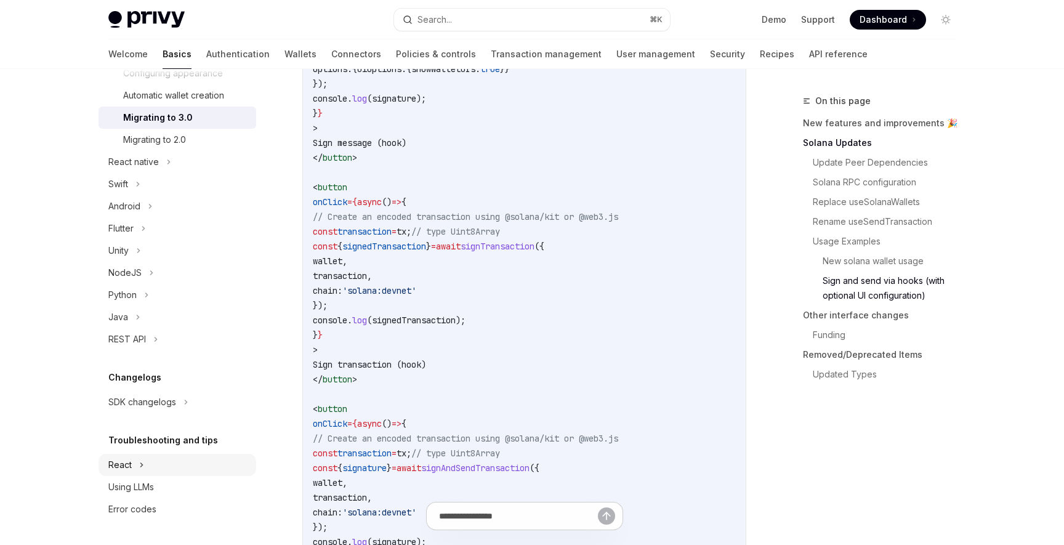
click at [135, 467] on div "React" at bounding box center [177, 465] width 158 height 22
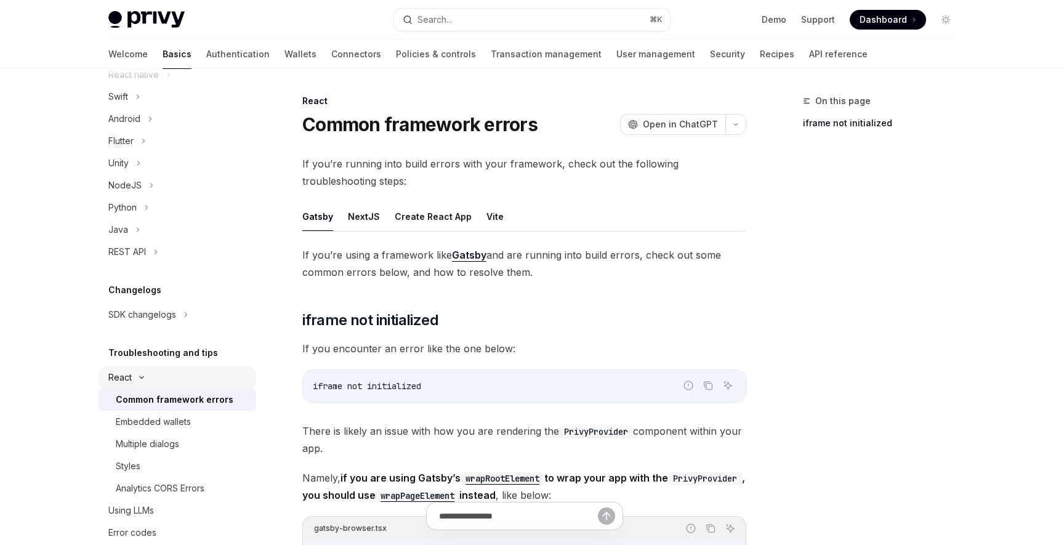
scroll to position [465, 0]
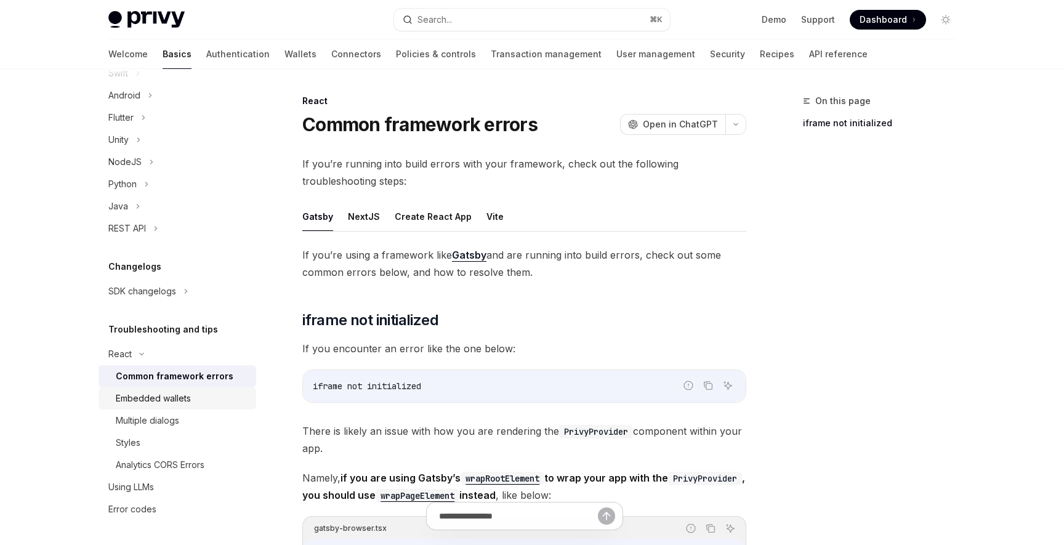
click at [179, 400] on div "Embedded wallets" at bounding box center [153, 398] width 75 height 15
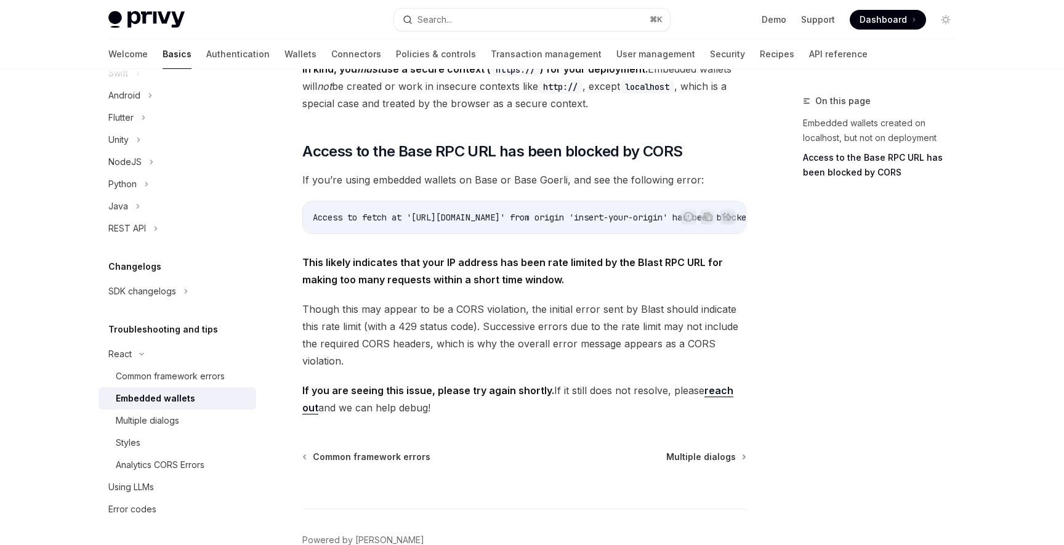
scroll to position [345, 0]
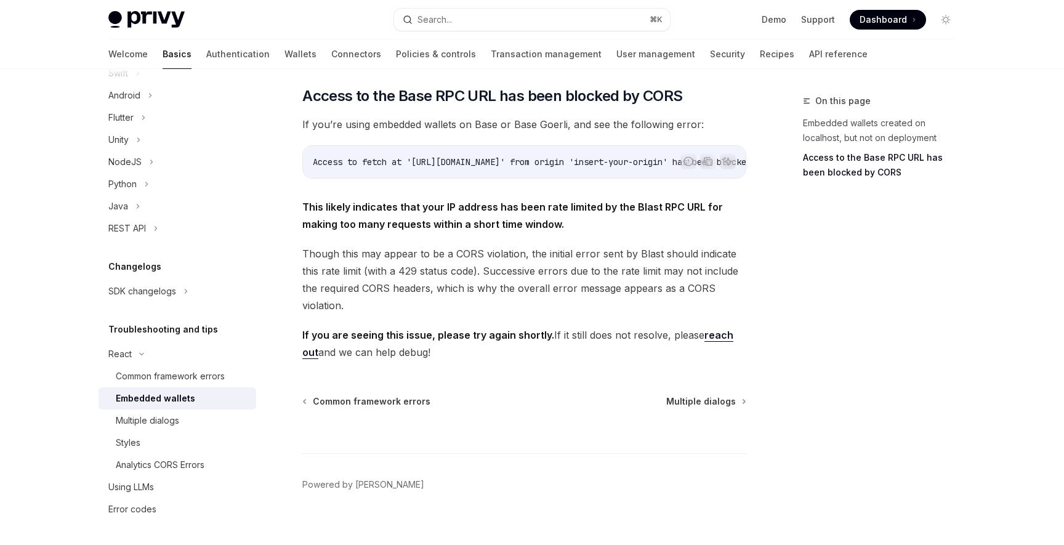
drag, startPoint x: 515, startPoint y: 156, endPoint x: 625, endPoint y: 156, distance: 110.8
click at [625, 156] on div "Access to fetch at '[URL][DOMAIN_NAME]' from origin 'insert-your-origin' has be…" at bounding box center [524, 162] width 443 height 32
click at [553, 199] on span "This likely indicates that your IP address has been rate limited by the Blast R…" at bounding box center [524, 215] width 444 height 34
click at [680, 395] on span "Multiple dialogs" at bounding box center [701, 401] width 70 height 12
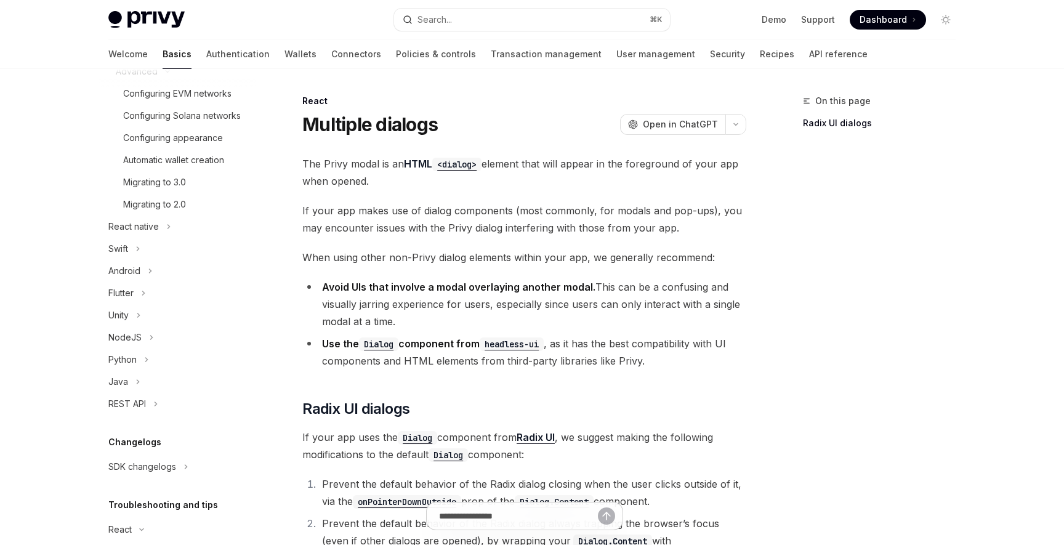
scroll to position [271, 0]
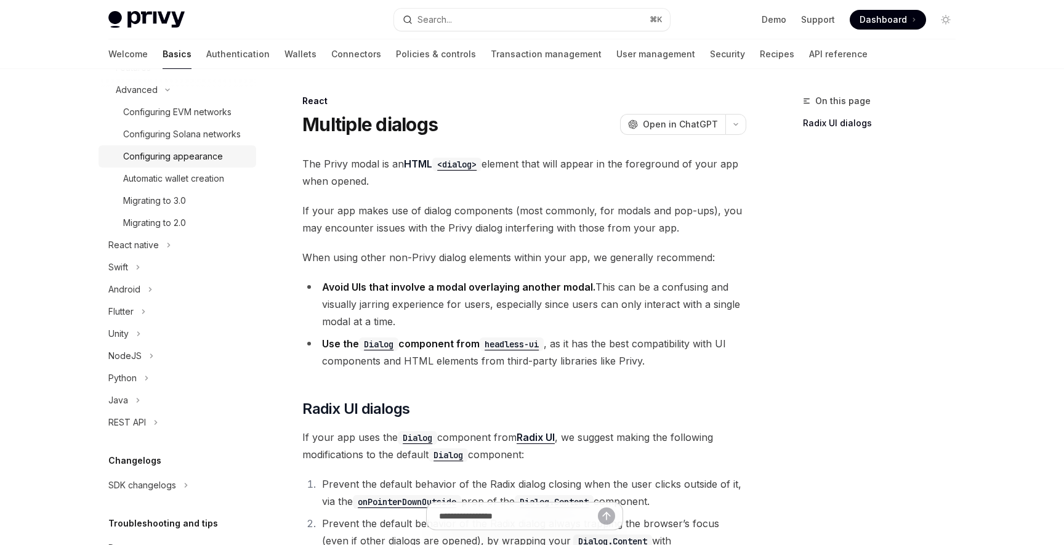
click at [160, 166] on link "Configuring appearance" at bounding box center [177, 156] width 158 height 22
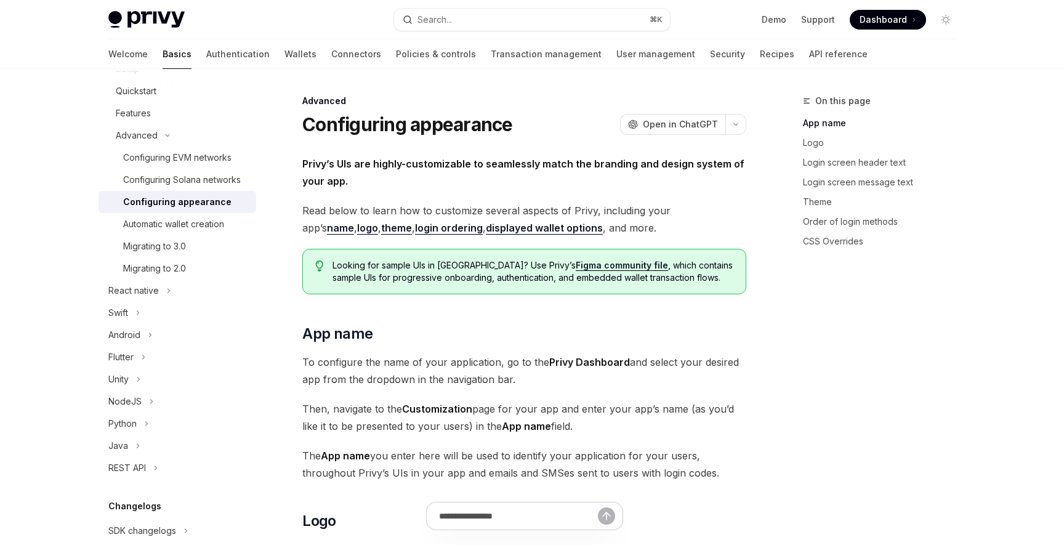
scroll to position [170, 0]
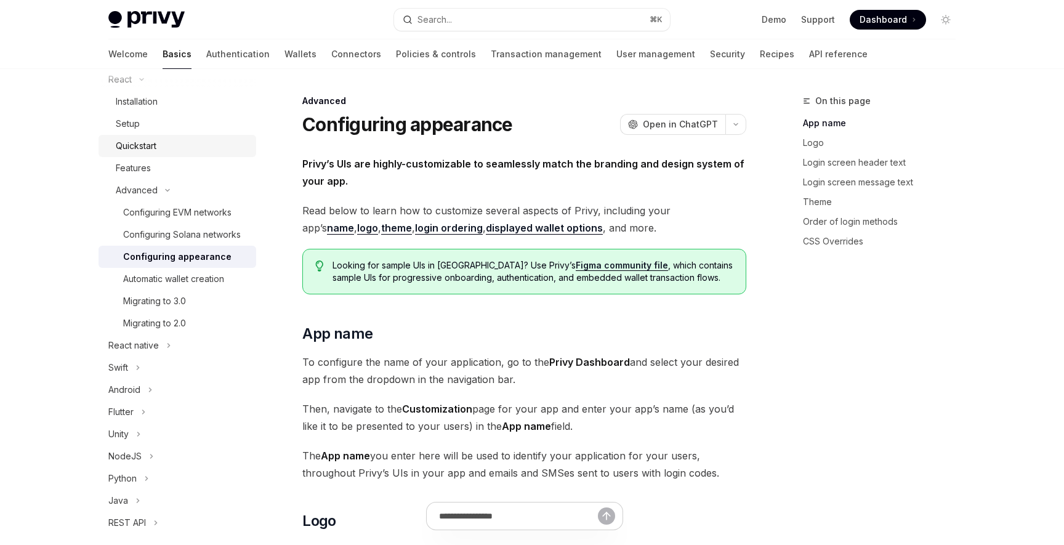
click at [142, 146] on div "Quickstart" at bounding box center [136, 145] width 41 height 15
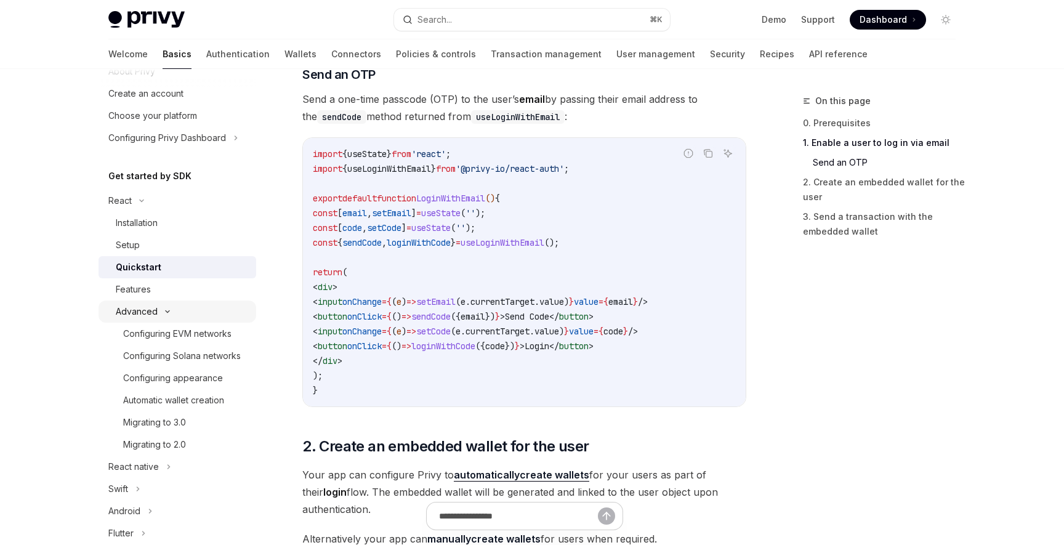
scroll to position [5, 0]
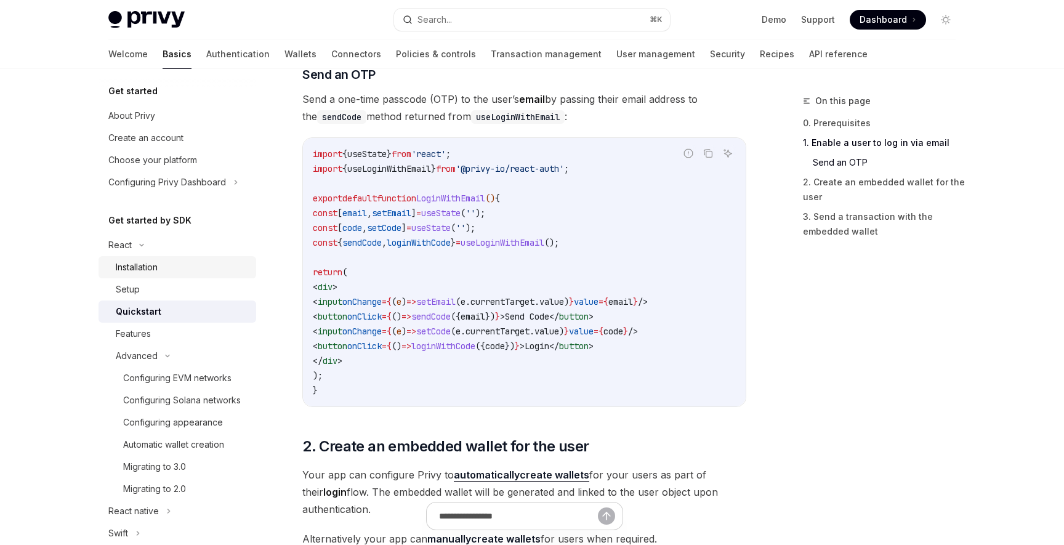
click at [162, 276] on link "Installation" at bounding box center [177, 267] width 158 height 22
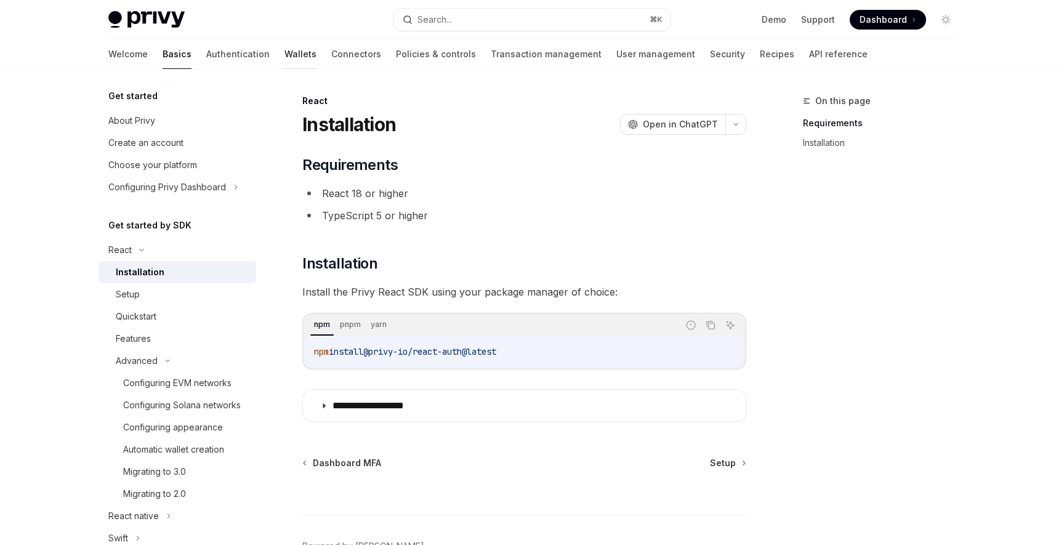
click at [284, 56] on link "Wallets" at bounding box center [300, 54] width 32 height 30
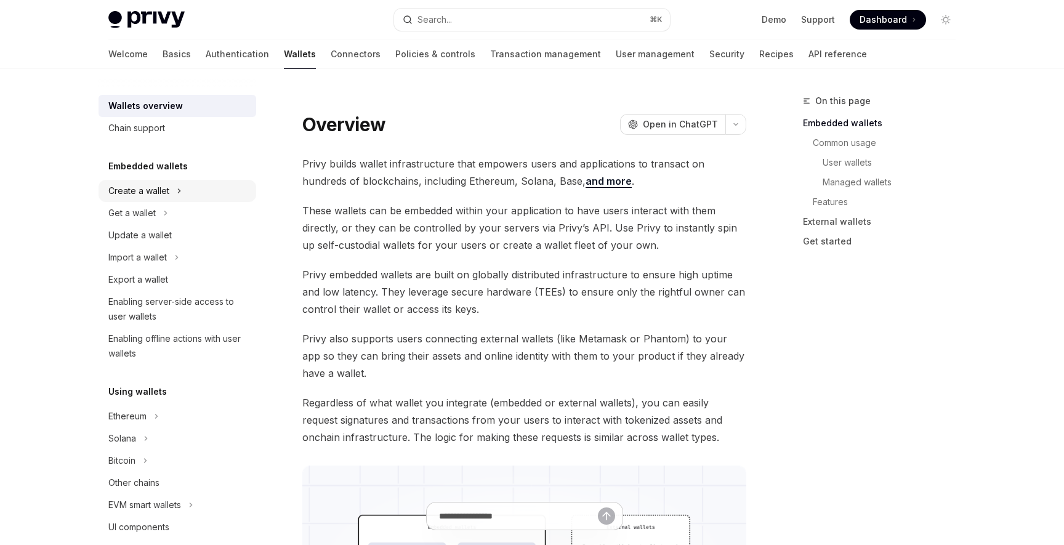
click at [144, 191] on div "Create a wallet" at bounding box center [138, 190] width 61 height 15
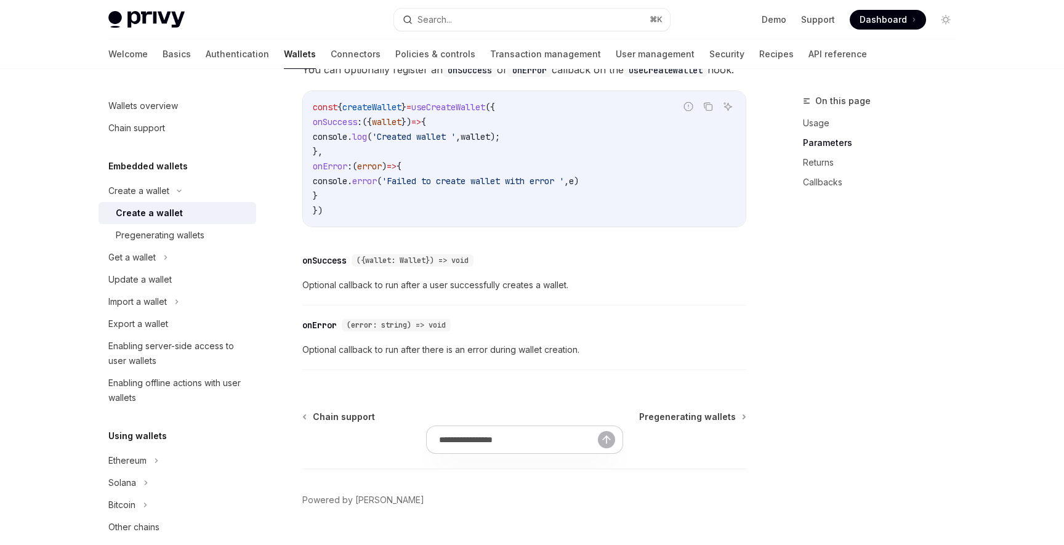
scroll to position [944, 0]
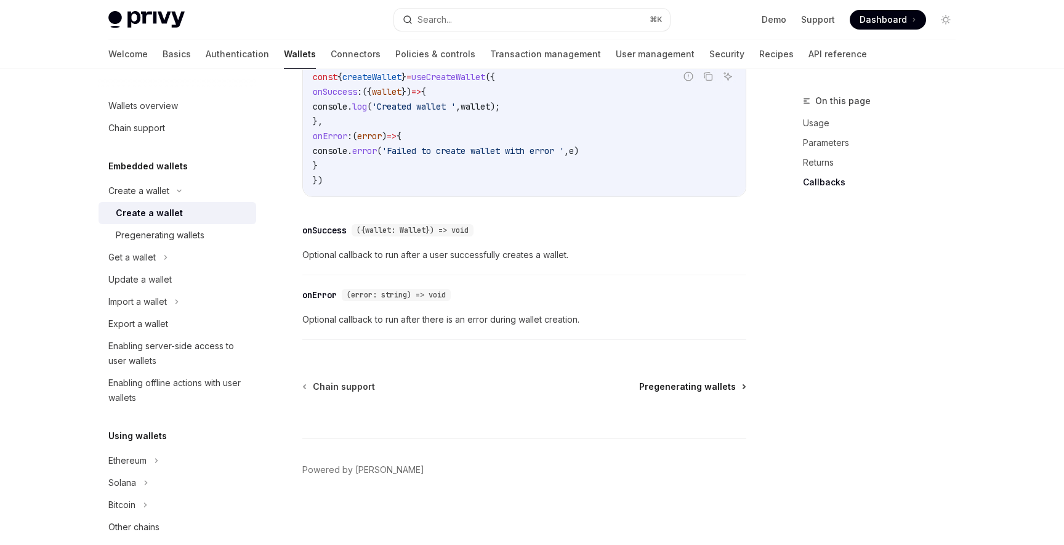
click at [700, 386] on span "Pregenerating wallets" at bounding box center [687, 386] width 97 height 12
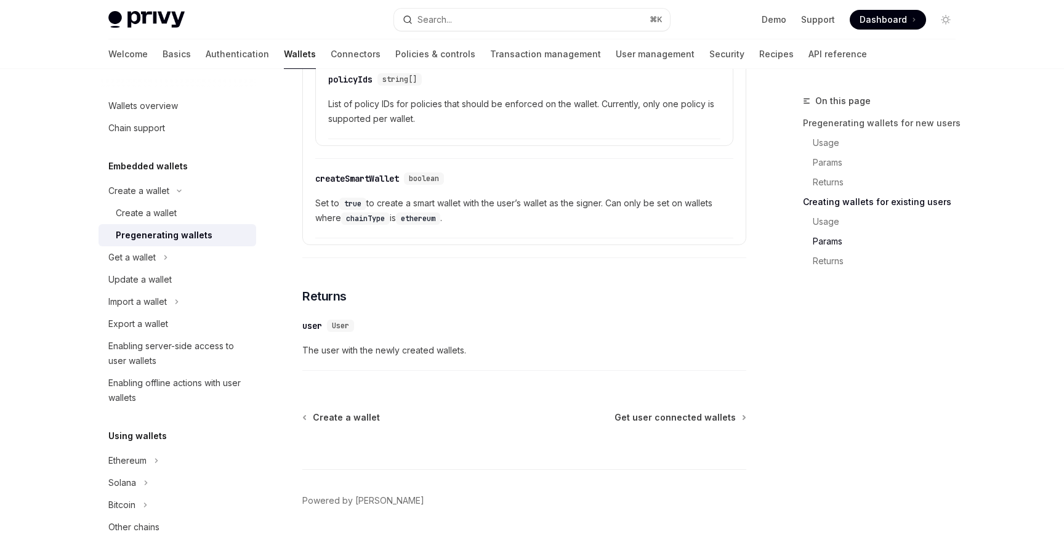
scroll to position [2311, 0]
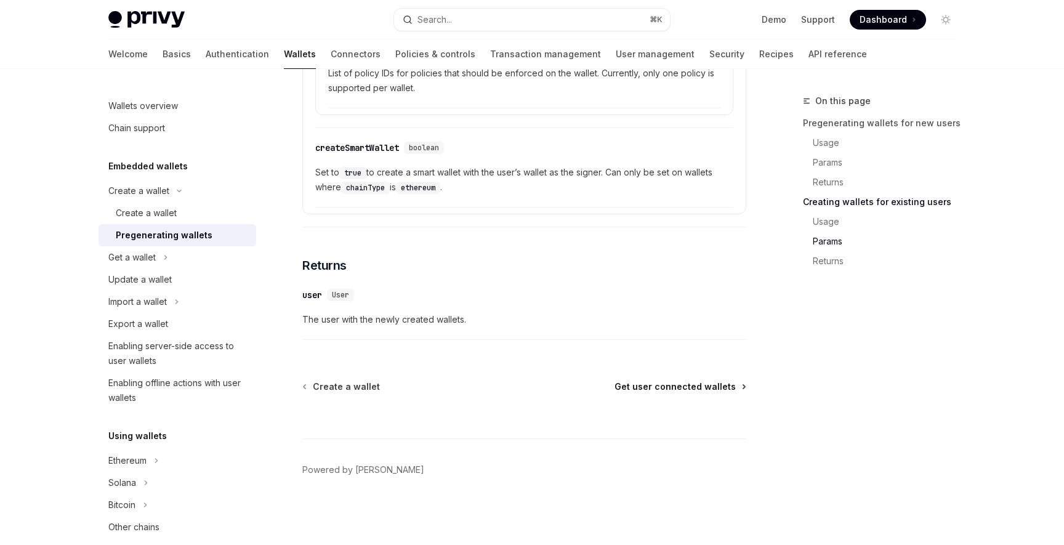
click at [646, 385] on span "Get user connected wallets" at bounding box center [674, 386] width 121 height 12
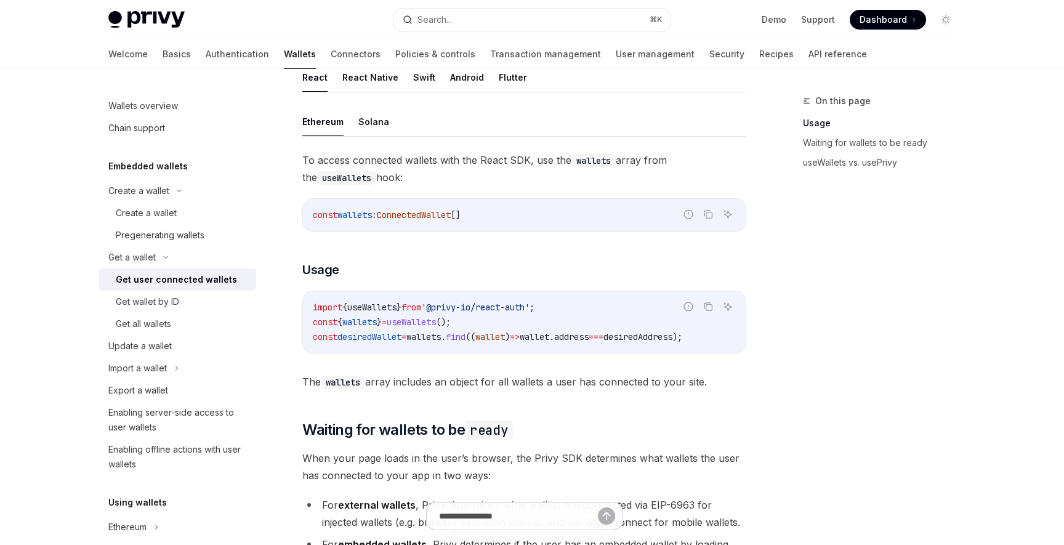
scroll to position [363, 0]
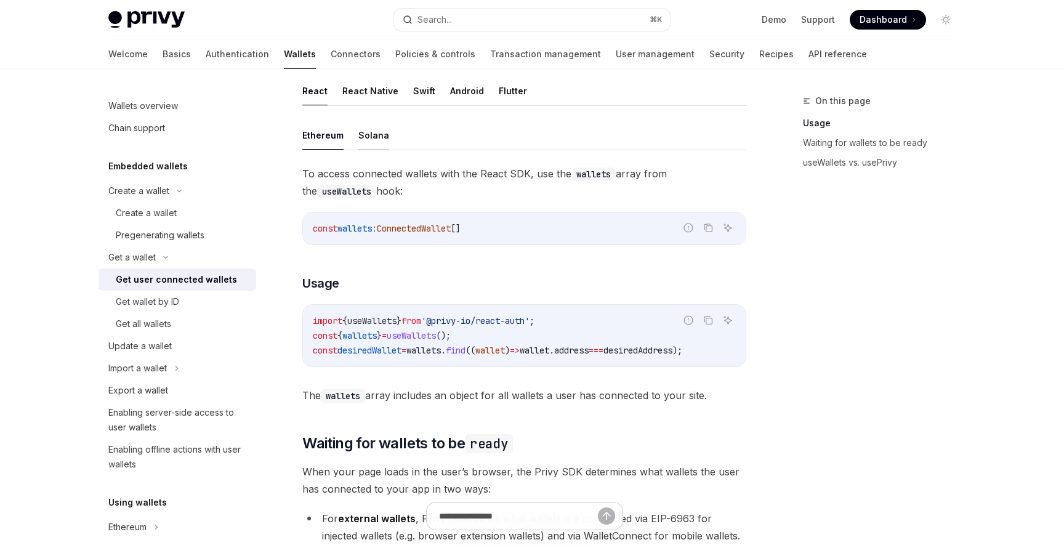
click at [361, 138] on button "Solana" at bounding box center [373, 135] width 31 height 29
type textarea "*"
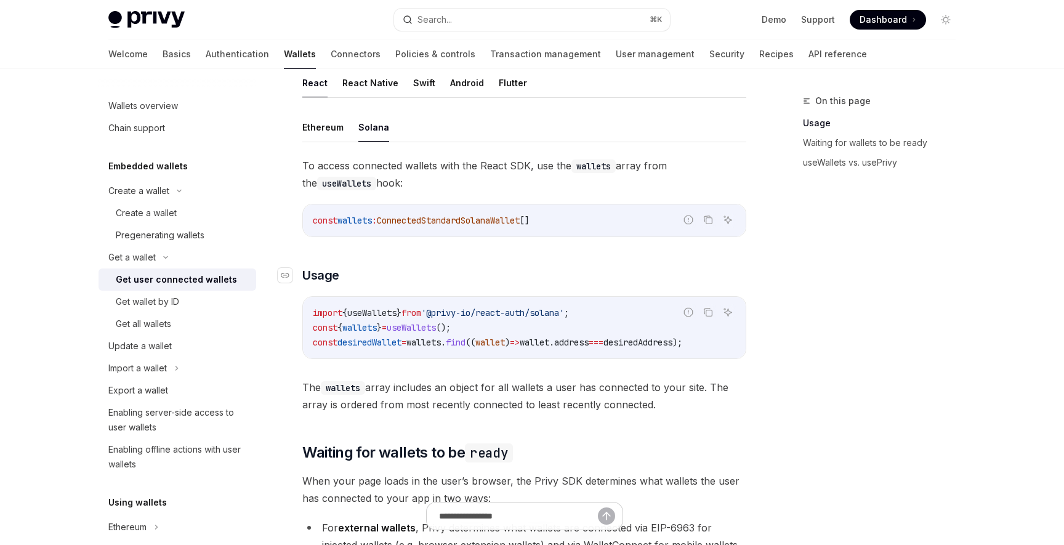
scroll to position [383, 0]
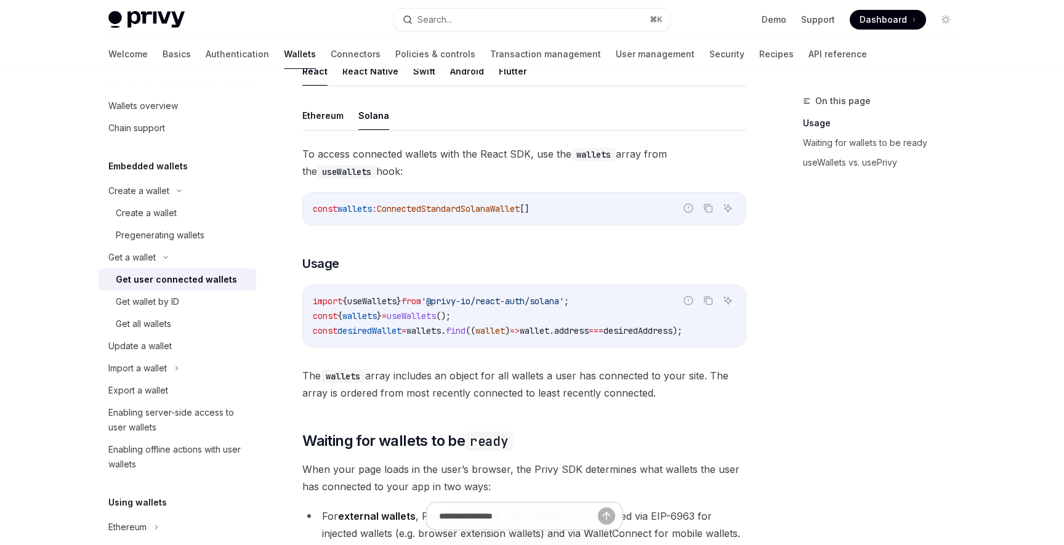
click at [489, 281] on div "To access connected wallets with the React SDK, use the wallets array from the …" at bounding box center [524, 273] width 444 height 256
click at [484, 261] on h3 "​ Usage" at bounding box center [524, 263] width 444 height 17
